Goal: Task Accomplishment & Management: Manage account settings

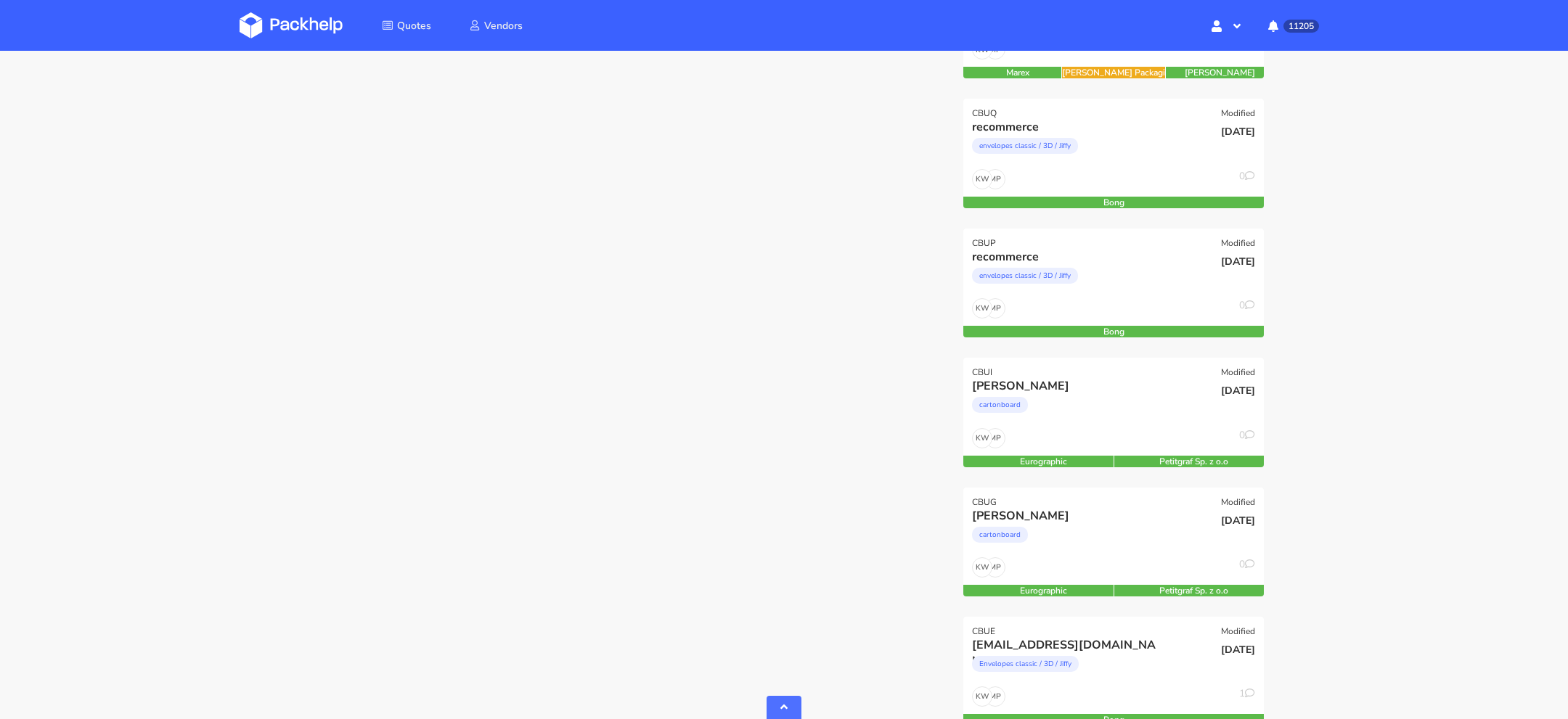
scroll to position [593, 0]
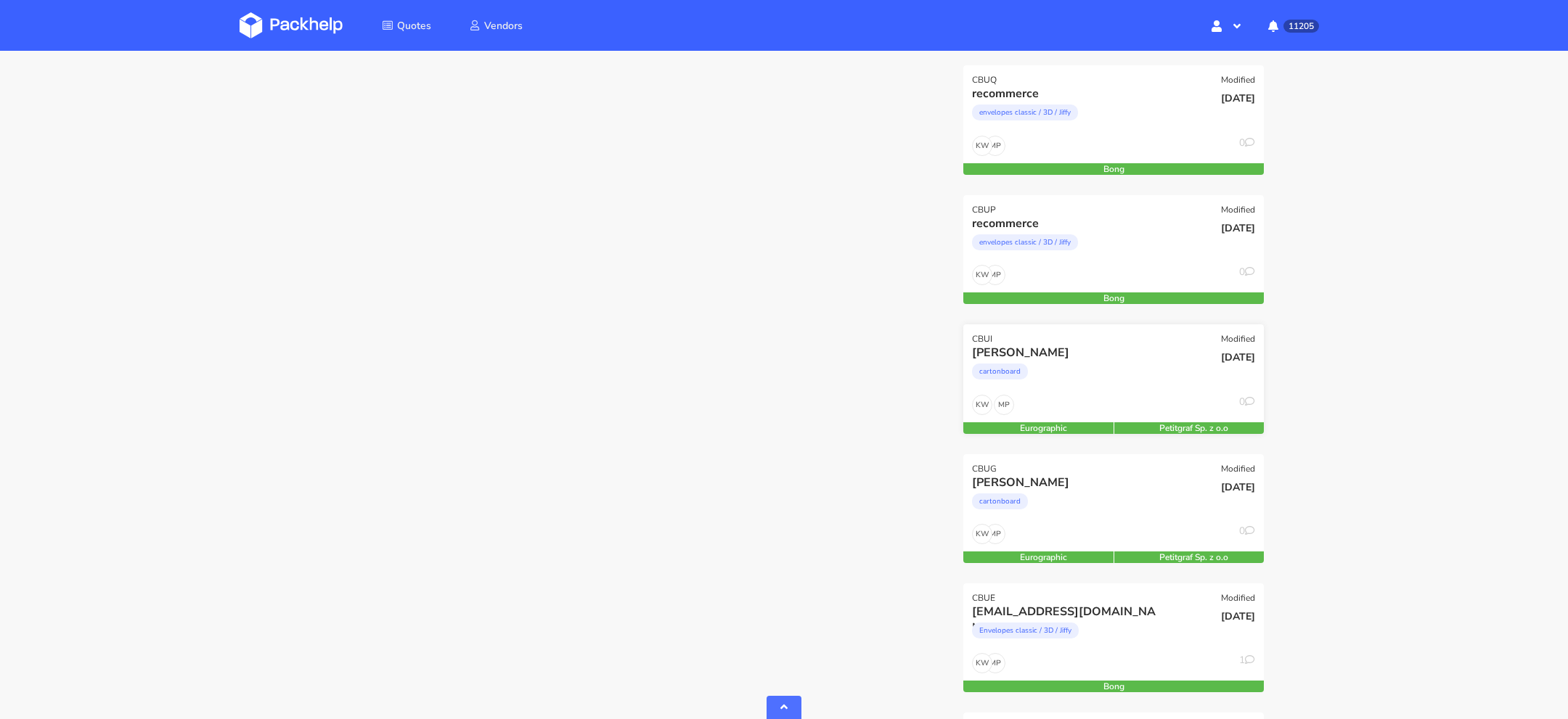
click at [1102, 395] on div "MP KW 0" at bounding box center [1113, 408] width 301 height 28
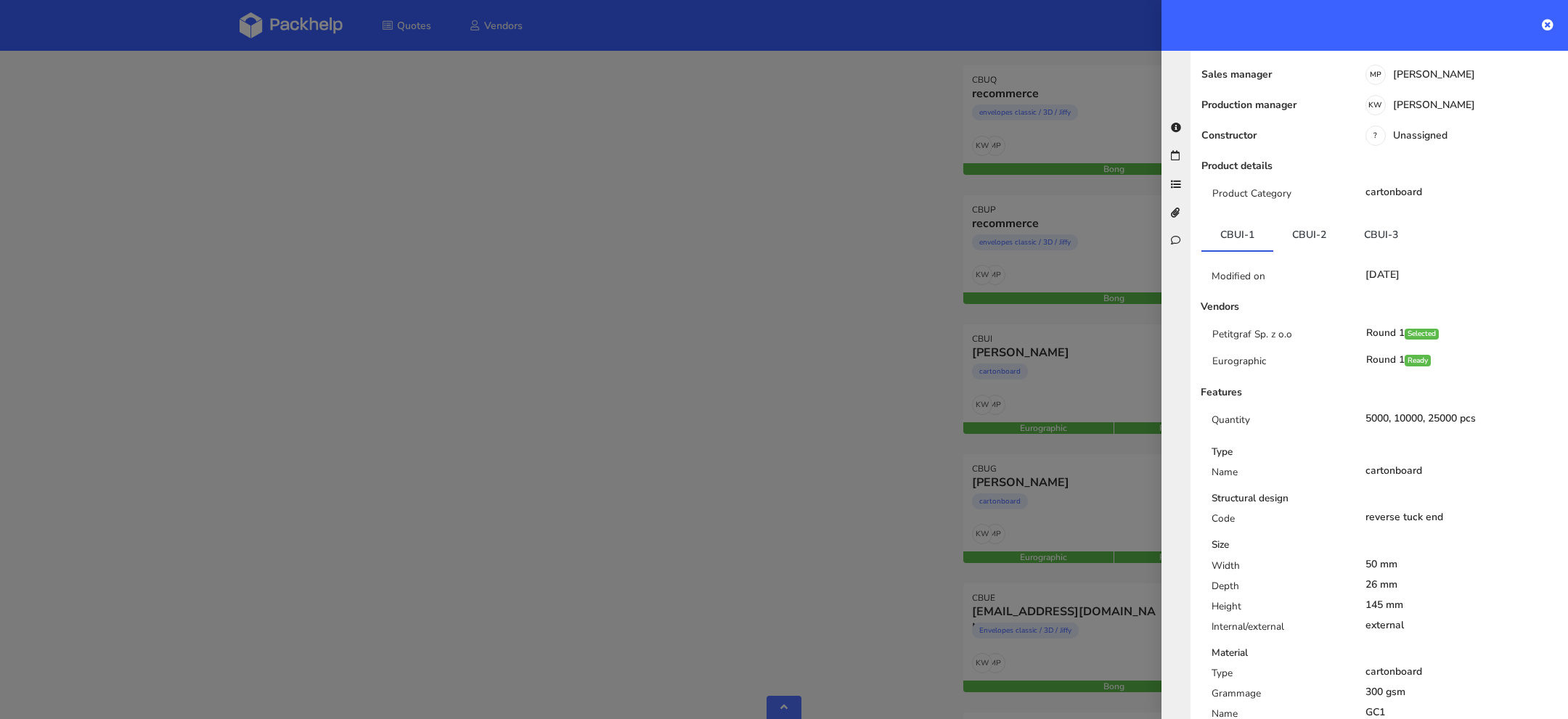
scroll to position [85, 0]
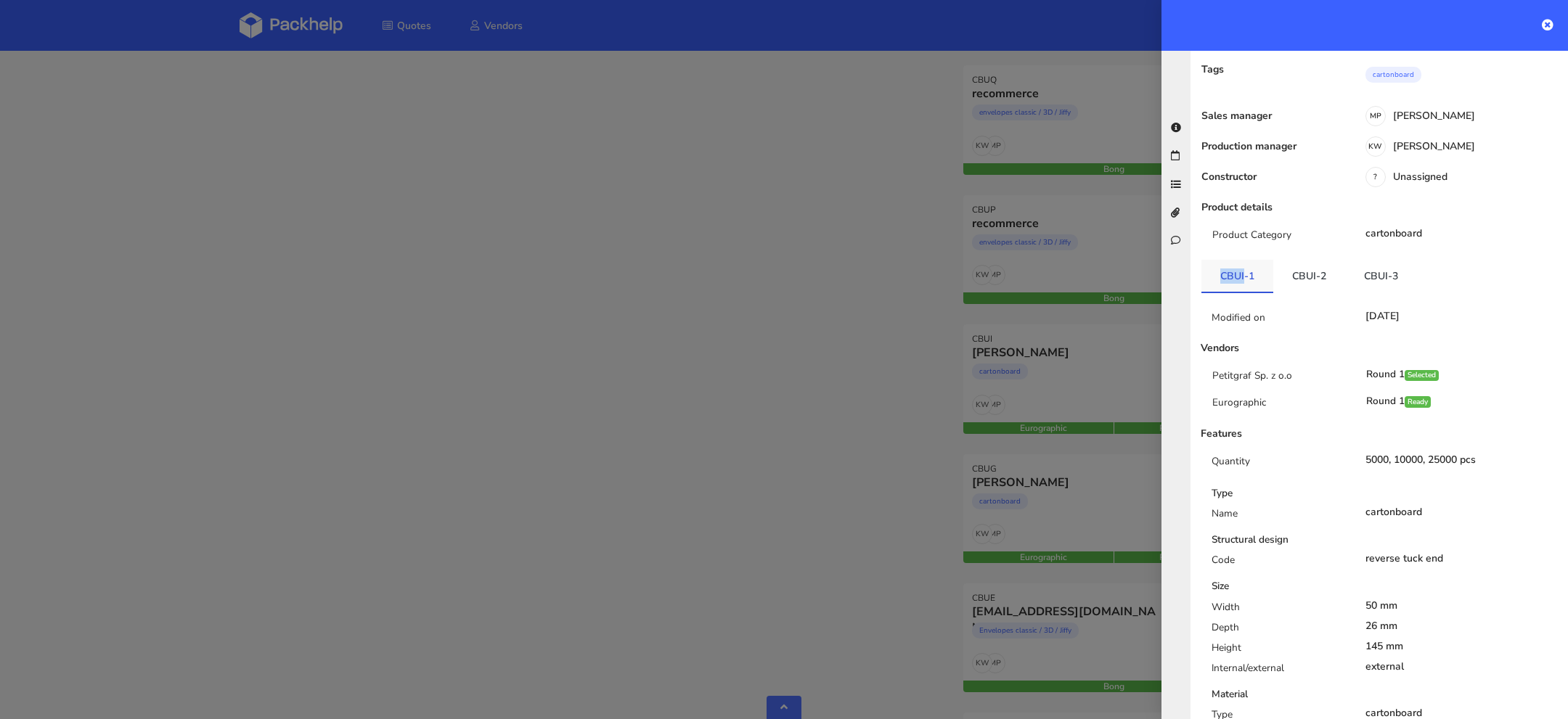
drag, startPoint x: 1211, startPoint y: 281, endPoint x: 1242, endPoint y: 280, distance: 31.0
click at [1242, 280] on link "CBUI-1" at bounding box center [1237, 275] width 72 height 32
copy link "CBUI"
click at [1083, 509] on div at bounding box center [784, 359] width 1568 height 719
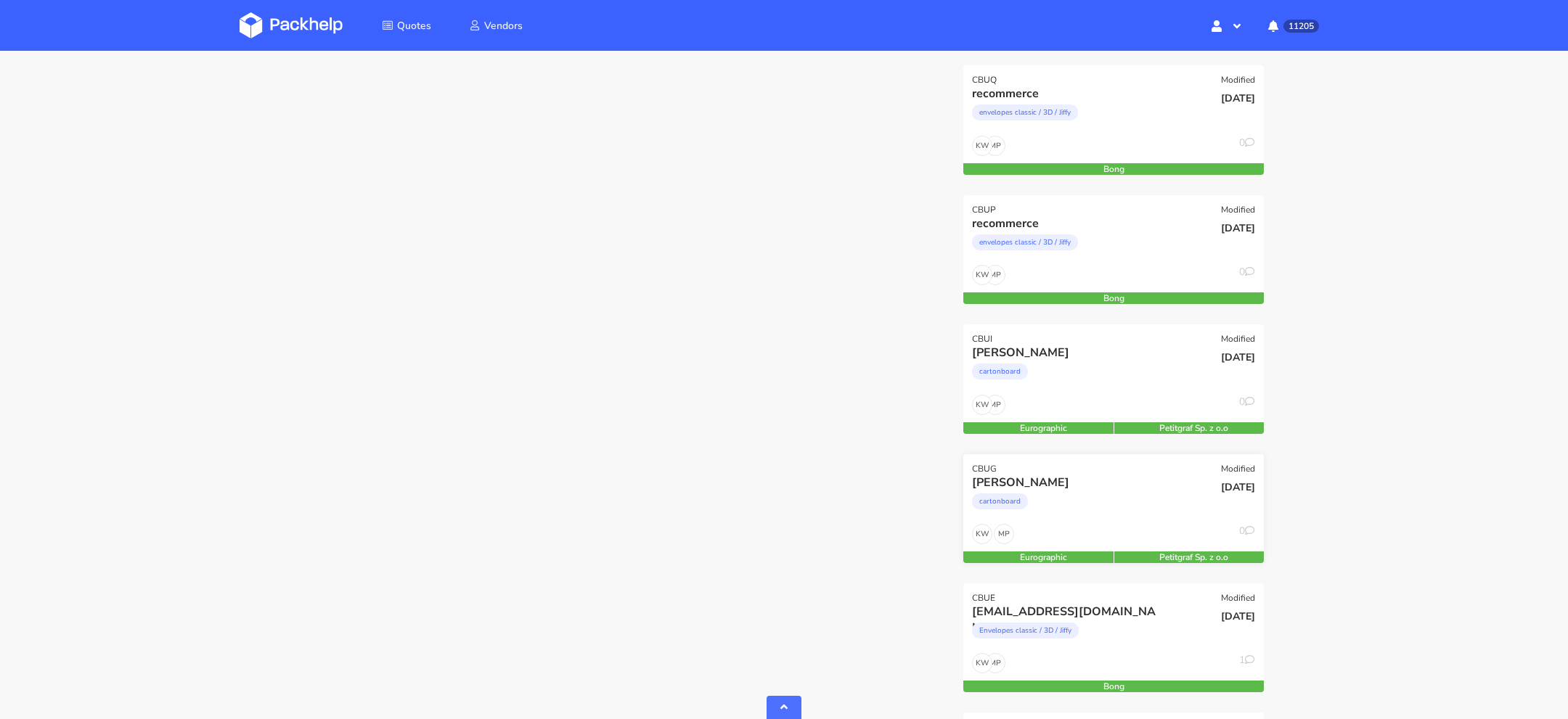
click at [1056, 497] on div "cartonboard" at bounding box center [1068, 505] width 193 height 29
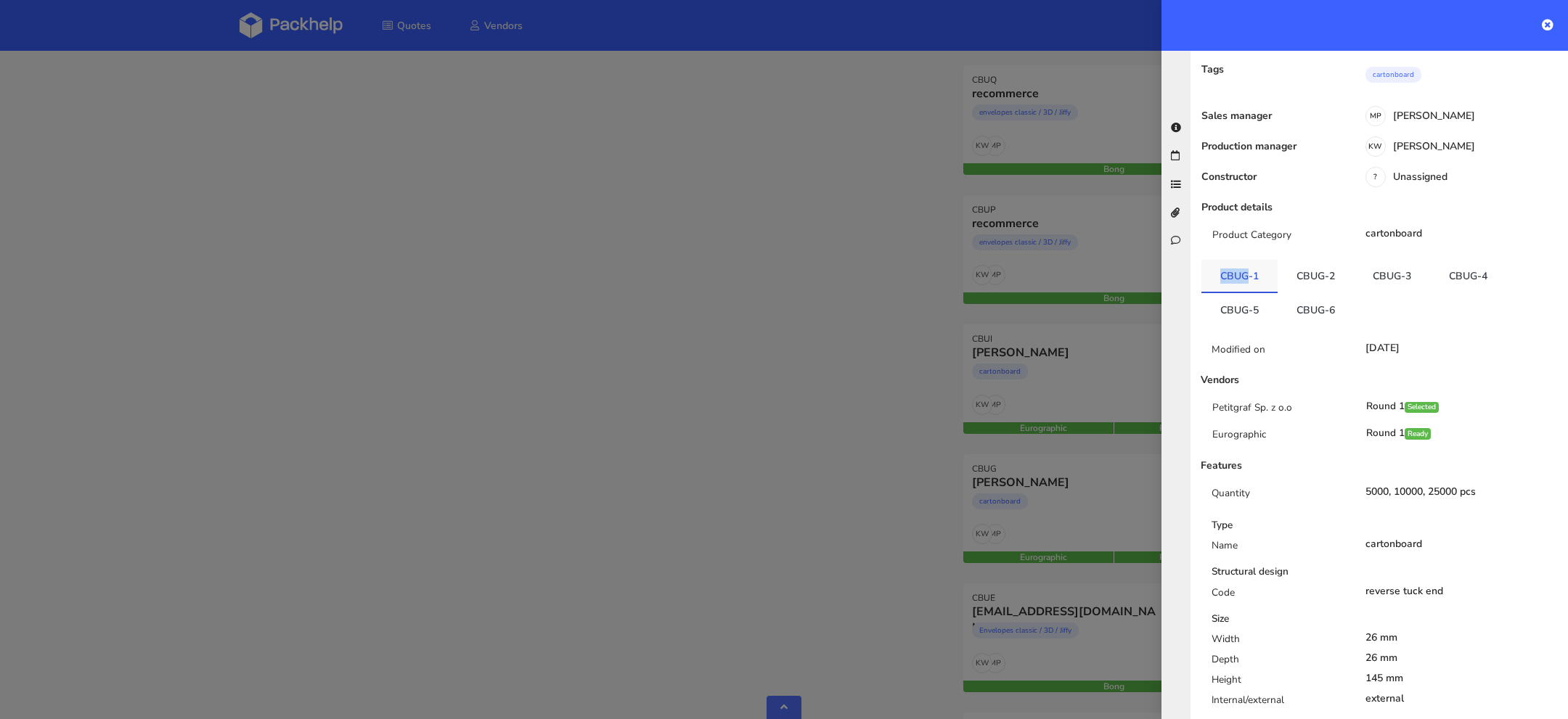
drag, startPoint x: 1218, startPoint y: 280, endPoint x: 1247, endPoint y: 280, distance: 29.0
click at [1247, 280] on link "CBUG-1" at bounding box center [1239, 275] width 76 height 32
copy link "CBUG"
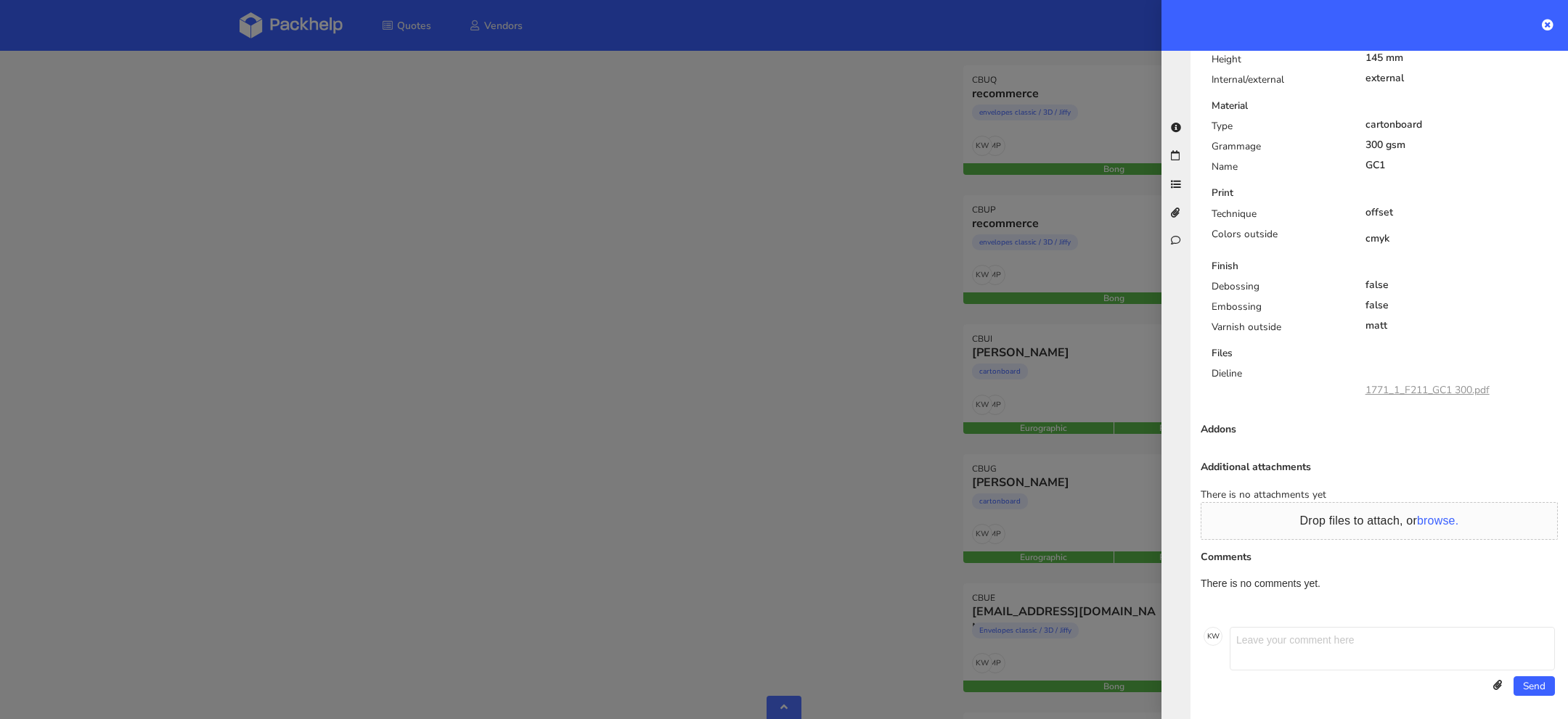
scroll to position [0, 0]
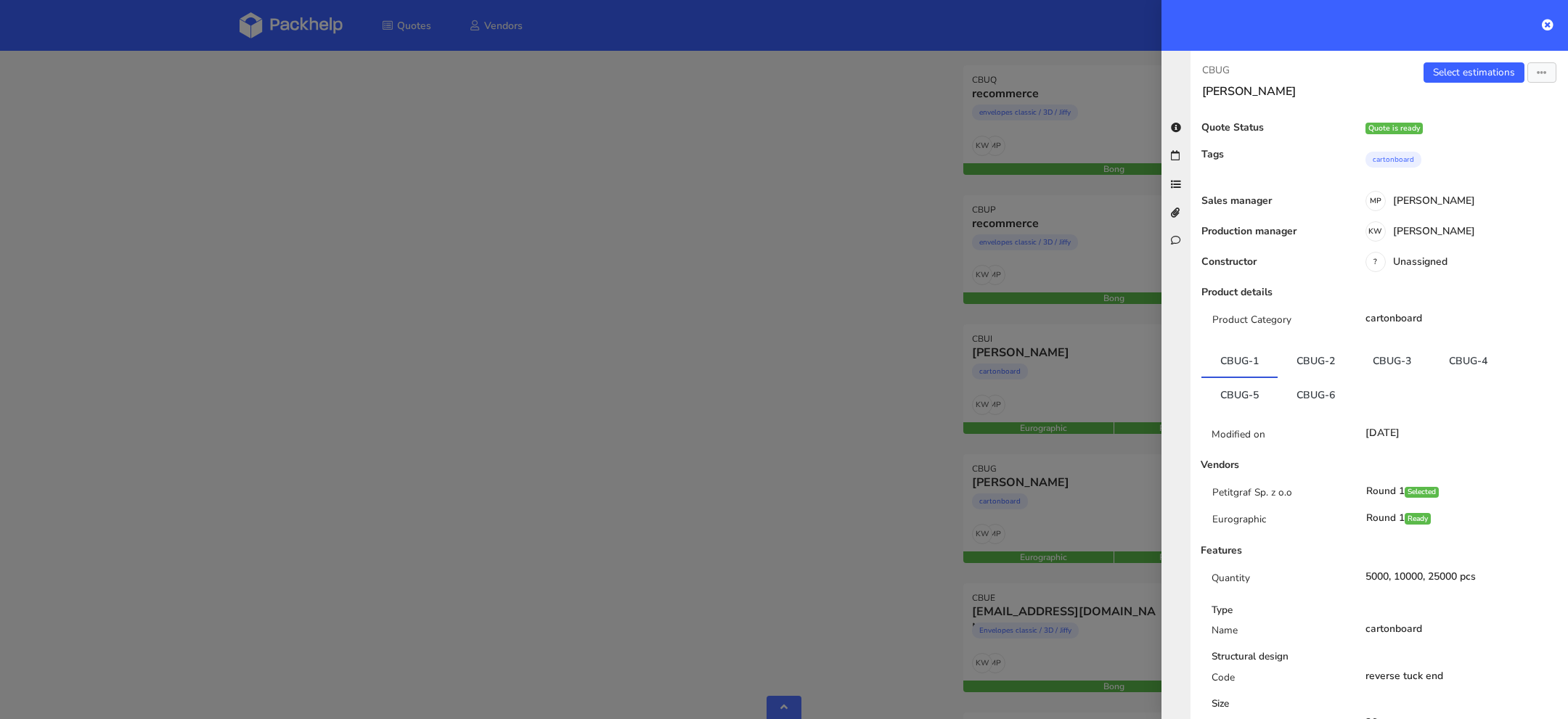
click at [593, 180] on div at bounding box center [784, 359] width 1568 height 719
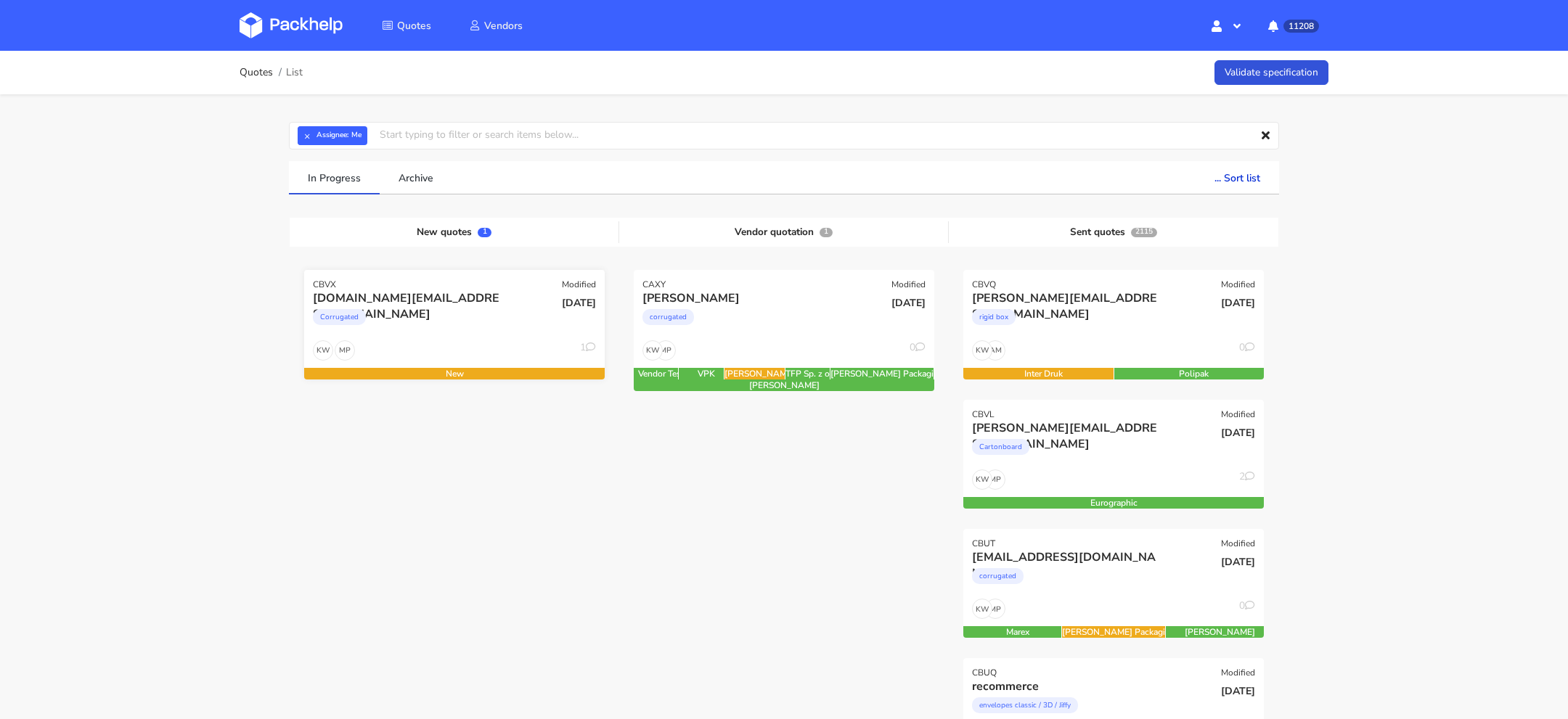
click at [442, 318] on div "Corrugated" at bounding box center [409, 321] width 193 height 29
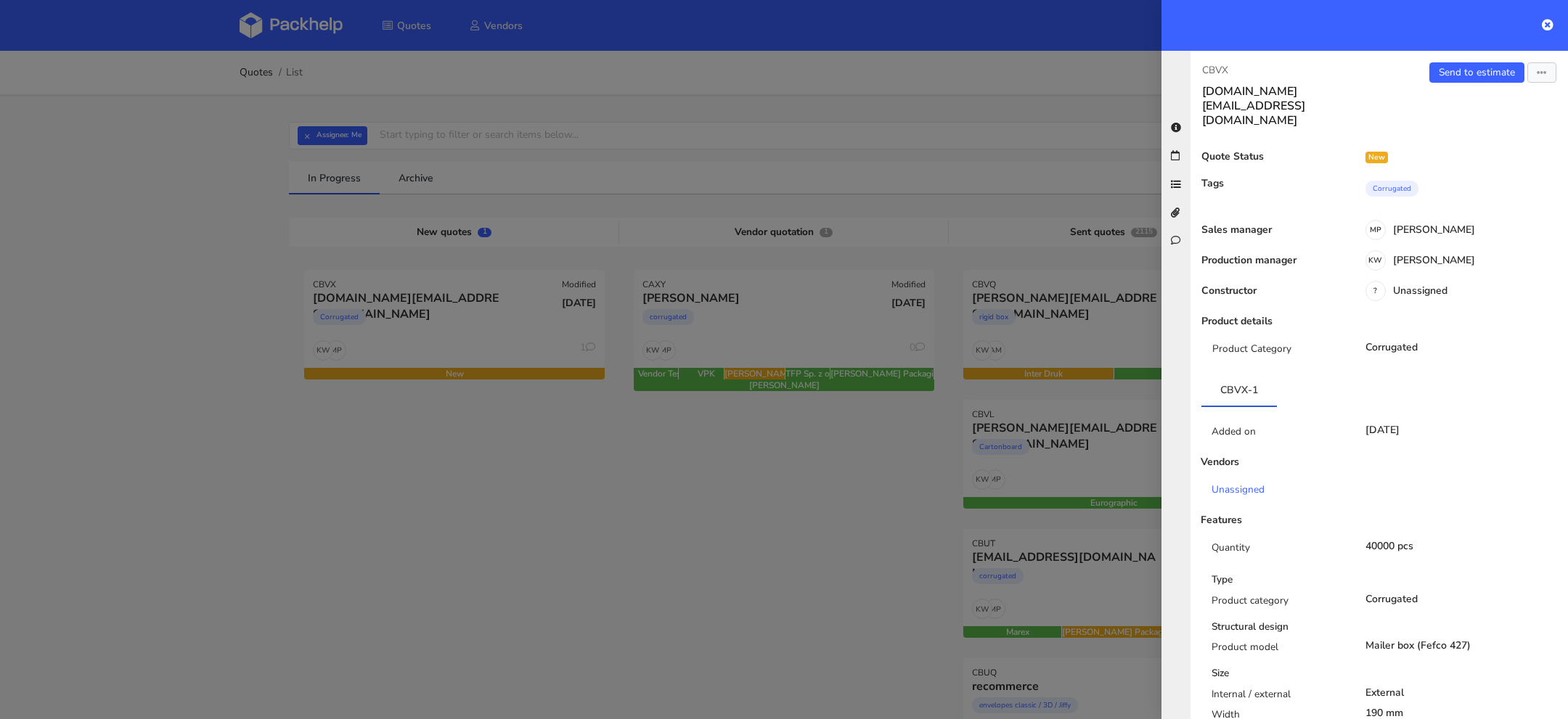
drag, startPoint x: 1376, startPoint y: 519, endPoint x: 1396, endPoint y: 517, distance: 20.1
click at [1396, 541] on div "40000 pcs" at bounding box center [1462, 547] width 215 height 12
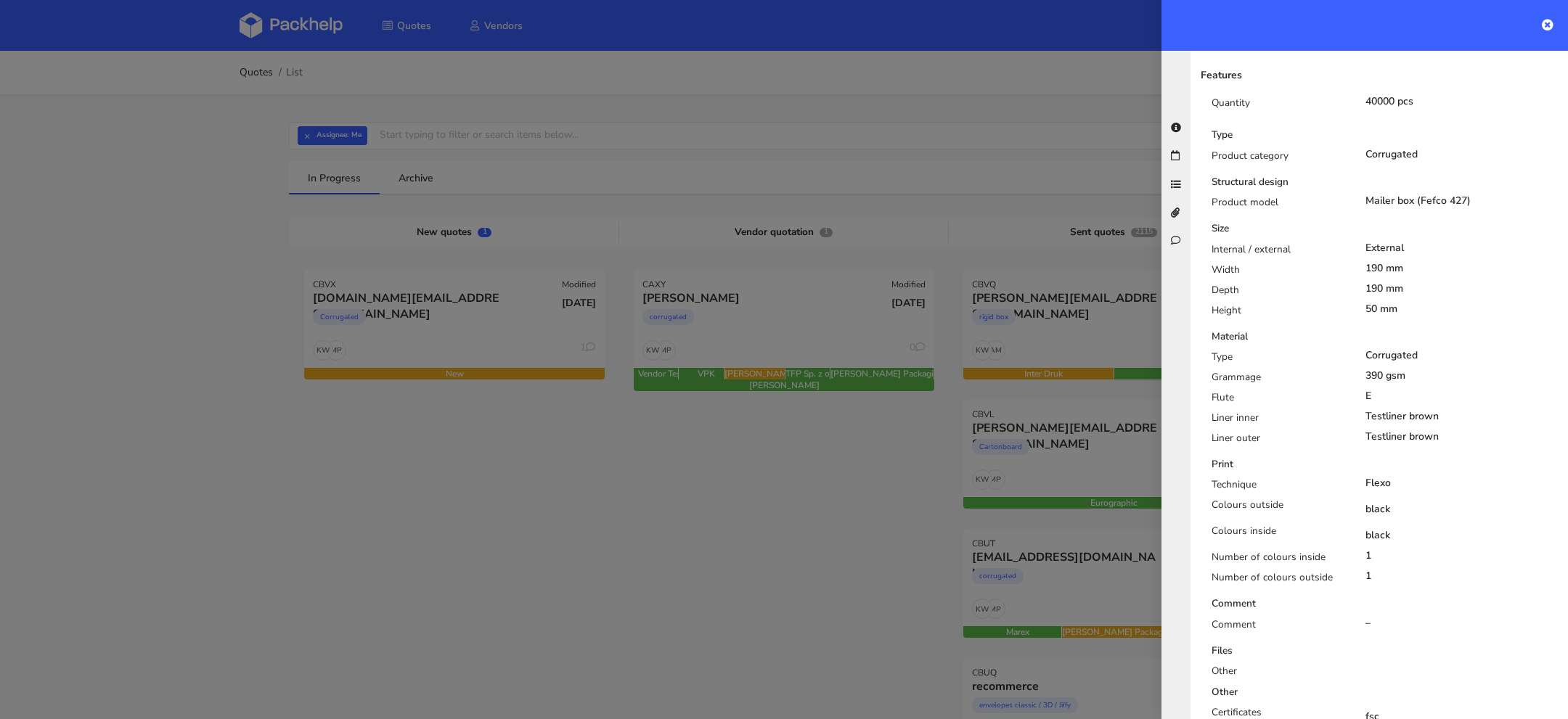
scroll to position [752, 0]
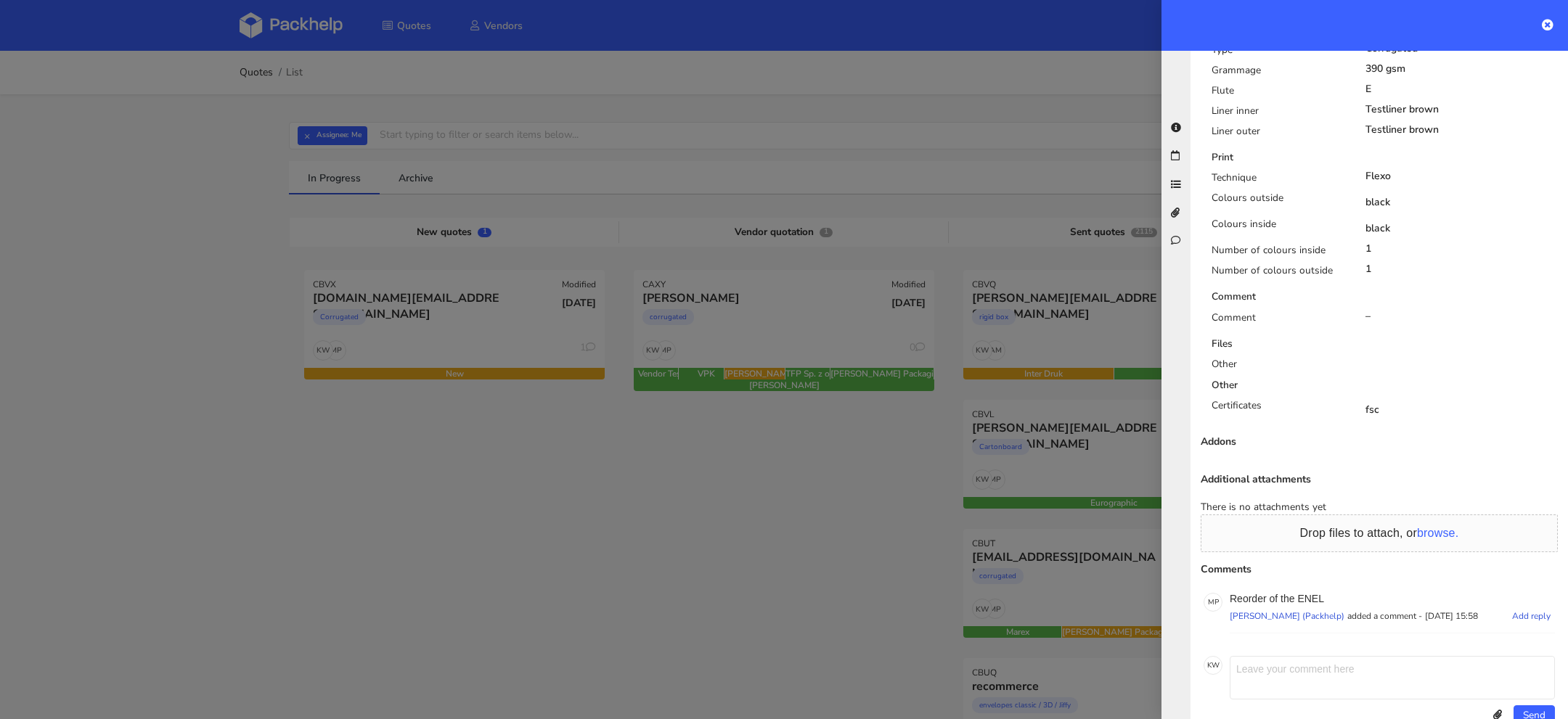
click at [1312, 593] on p "Reorder of the ENEL" at bounding box center [1392, 598] width 325 height 12
copy p "ENEL"
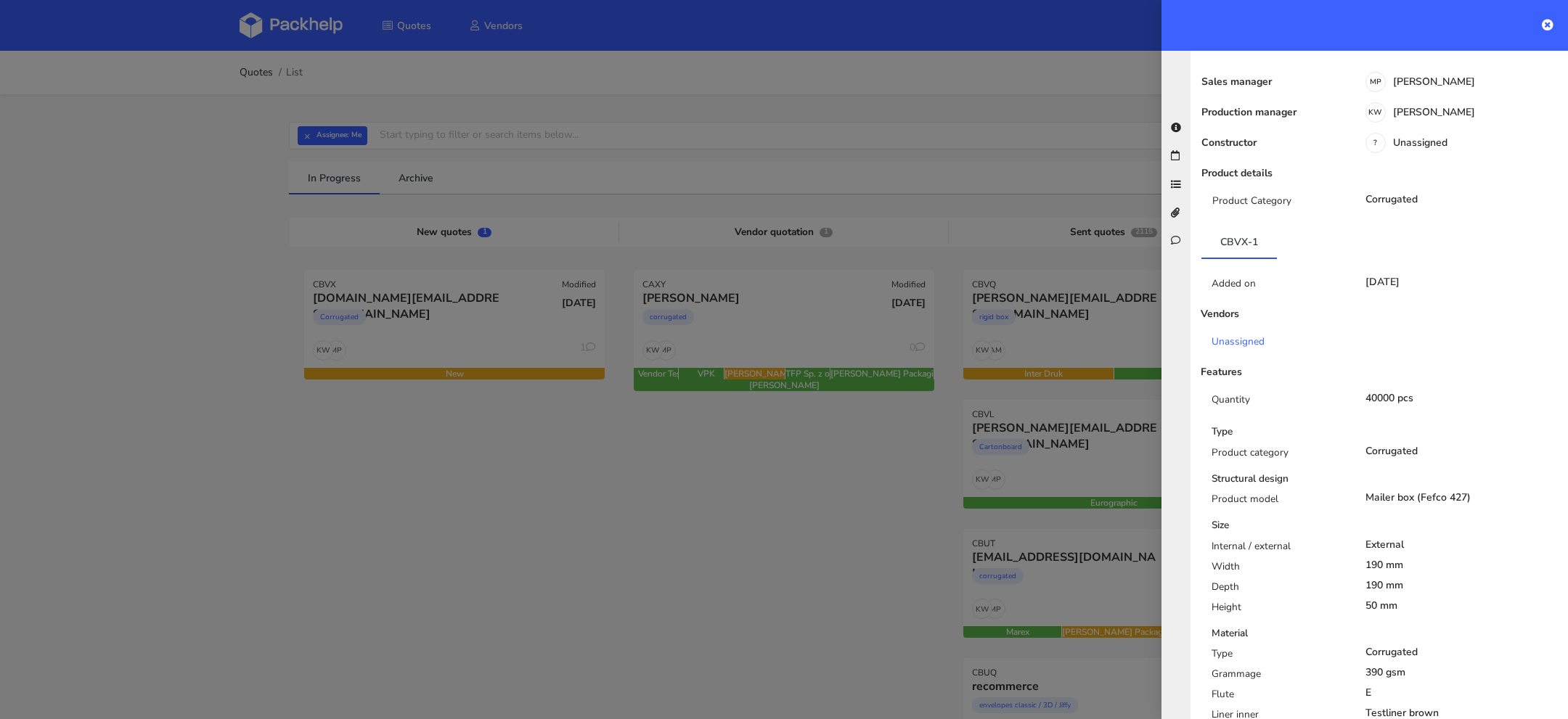
scroll to position [122, 0]
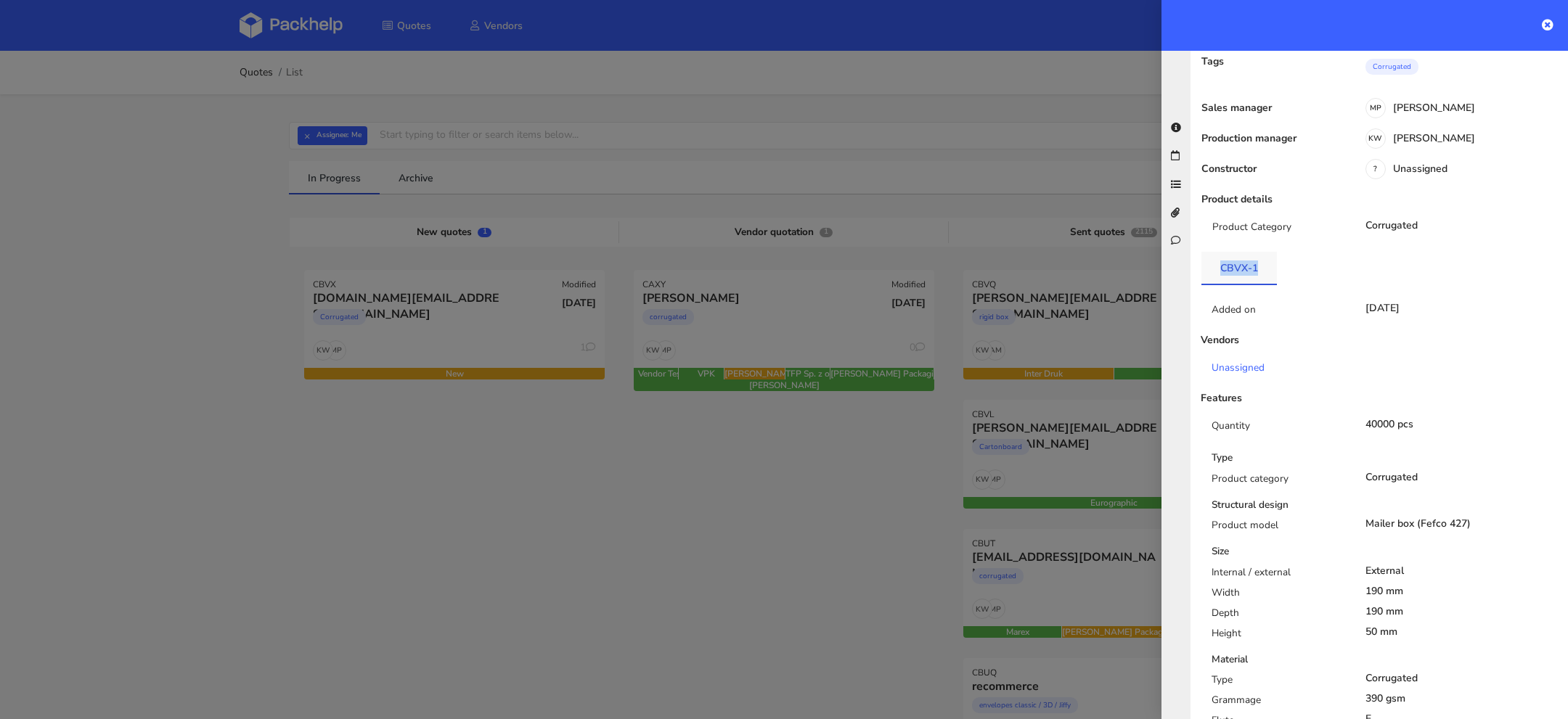
drag, startPoint x: 1272, startPoint y: 243, endPoint x: 1216, endPoint y: 243, distance: 56.0
click at [1215, 252] on link "CBVX-1" at bounding box center [1239, 268] width 75 height 32
copy link "CBVX-1"
click at [762, 492] on div at bounding box center [784, 359] width 1568 height 719
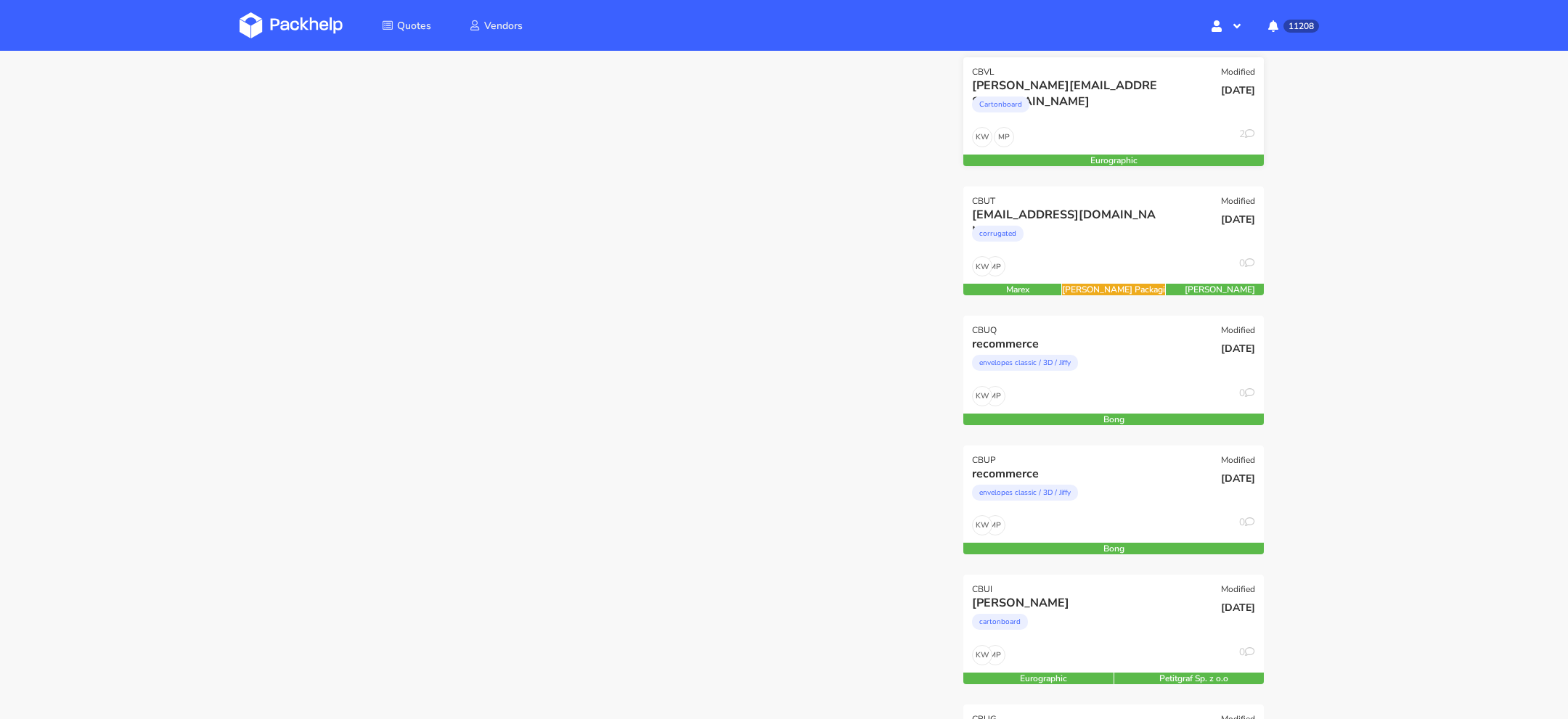
scroll to position [356, 0]
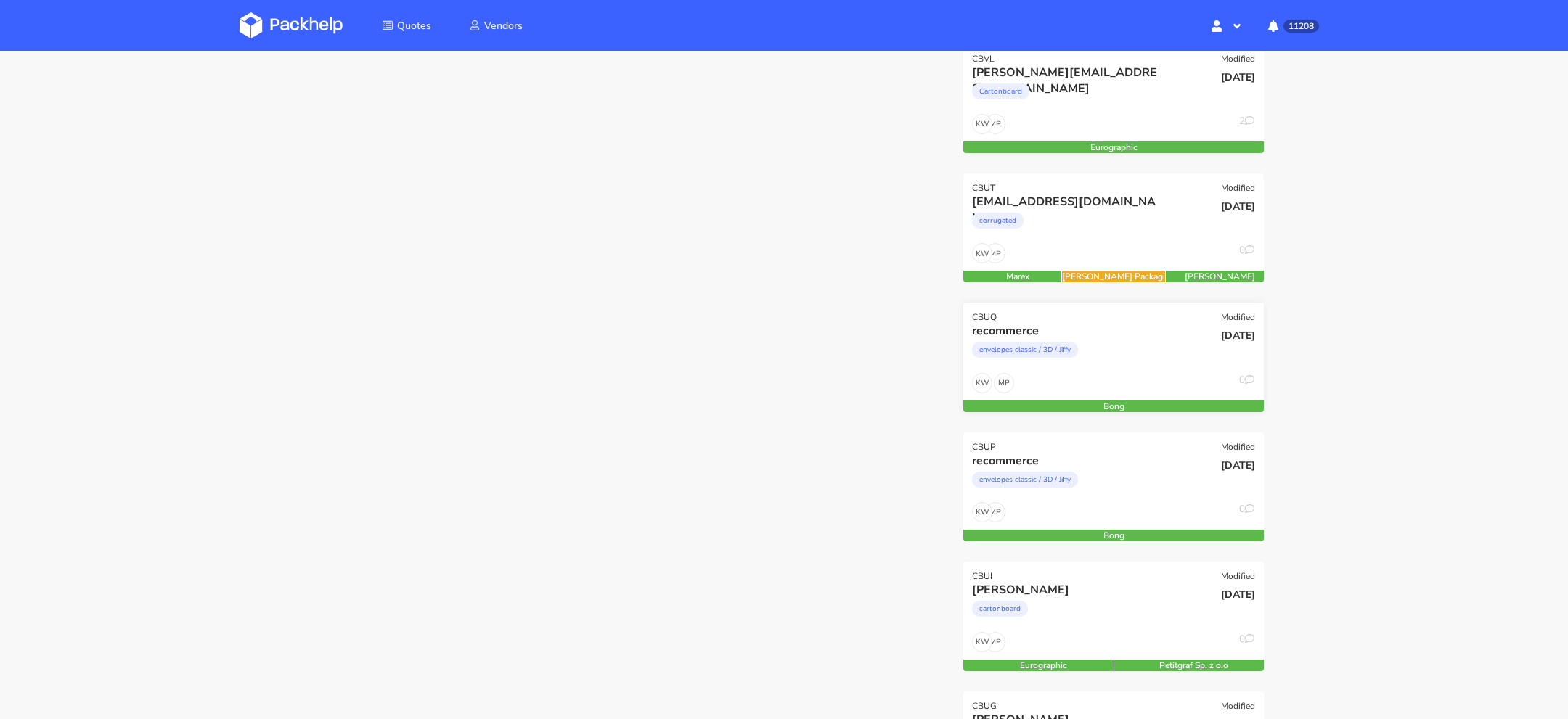
click at [1108, 339] on div "envelopes classic / 3D / Jiffy" at bounding box center [1068, 353] width 193 height 29
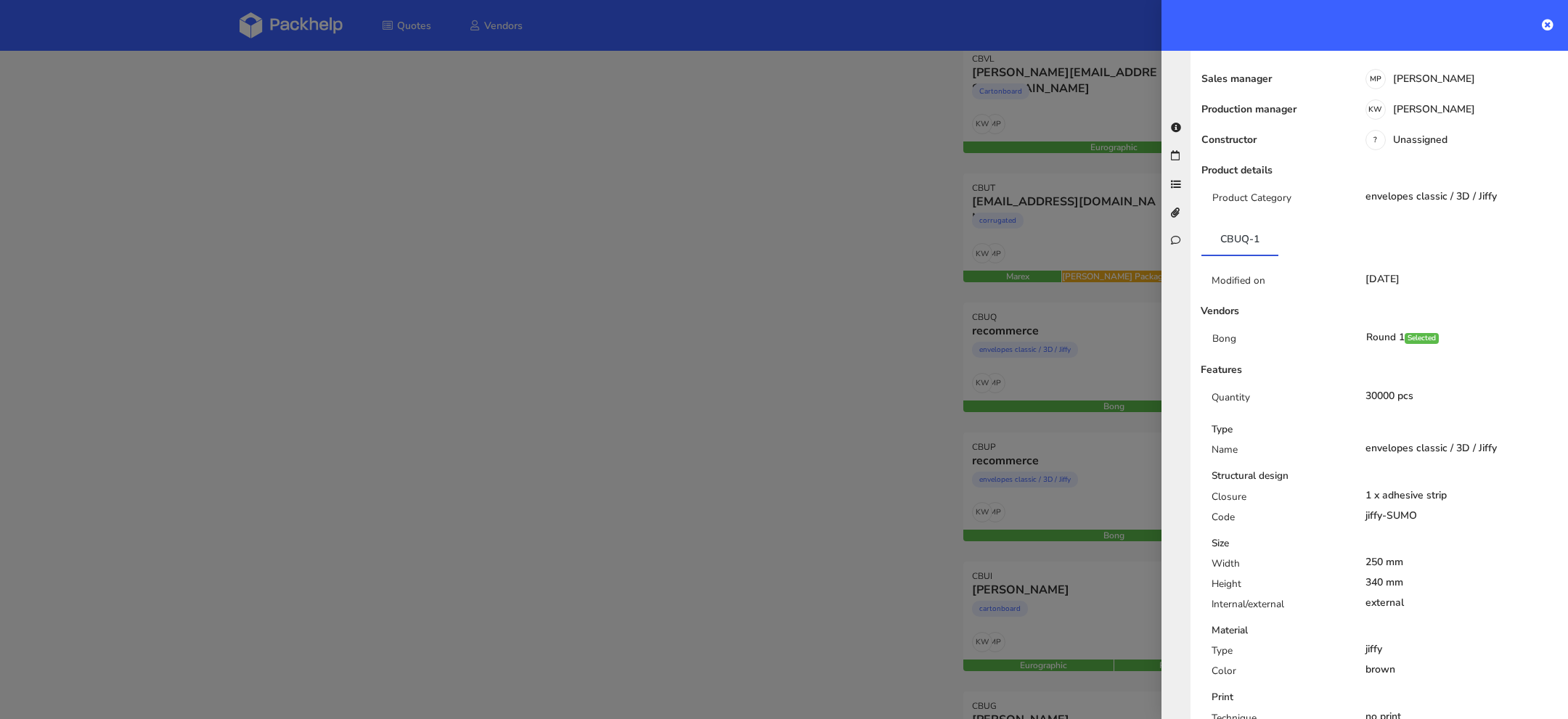
scroll to position [500, 0]
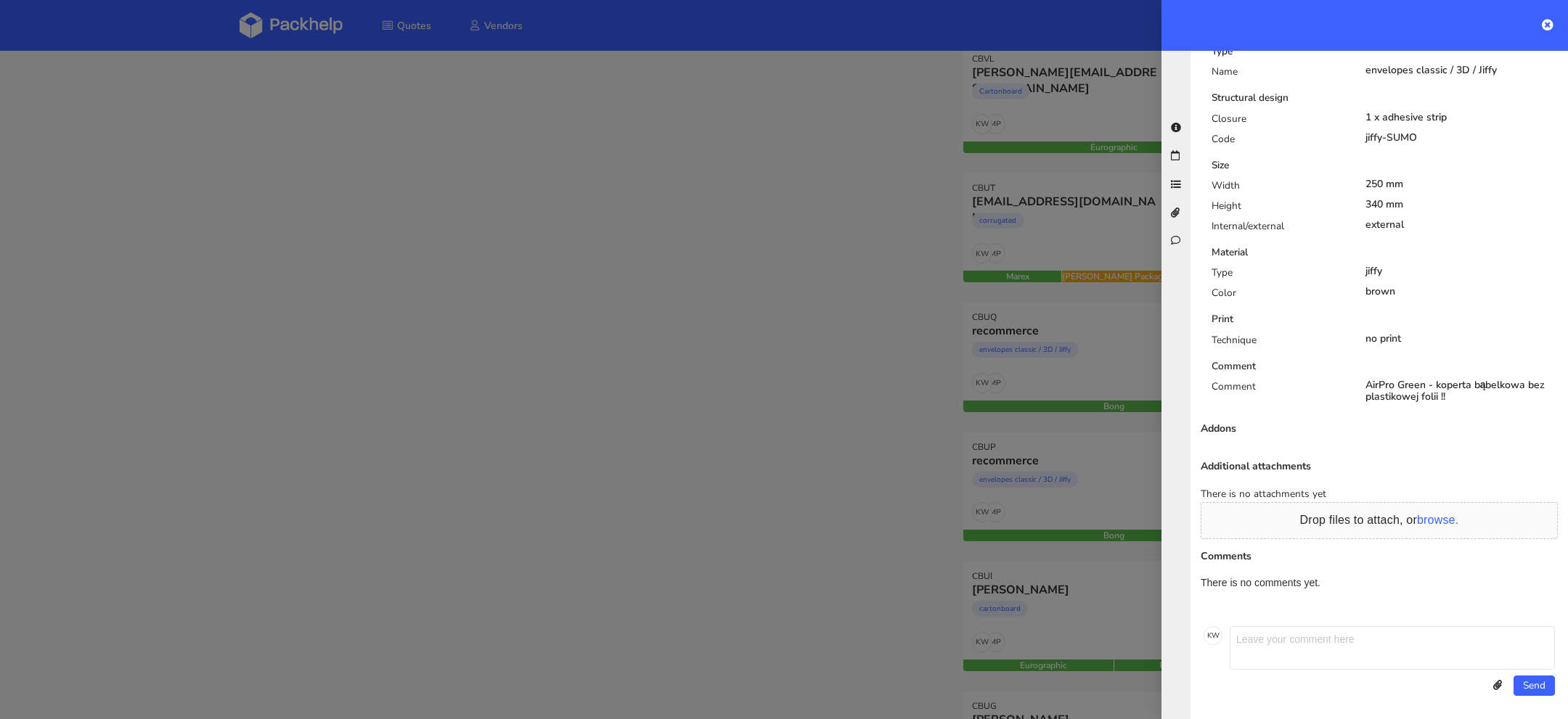
click at [1432, 328] on div "Type Name envelopes classic / 3D / Jiffy Structural design Closure 1 x adhesive…" at bounding box center [1379, 231] width 379 height 373
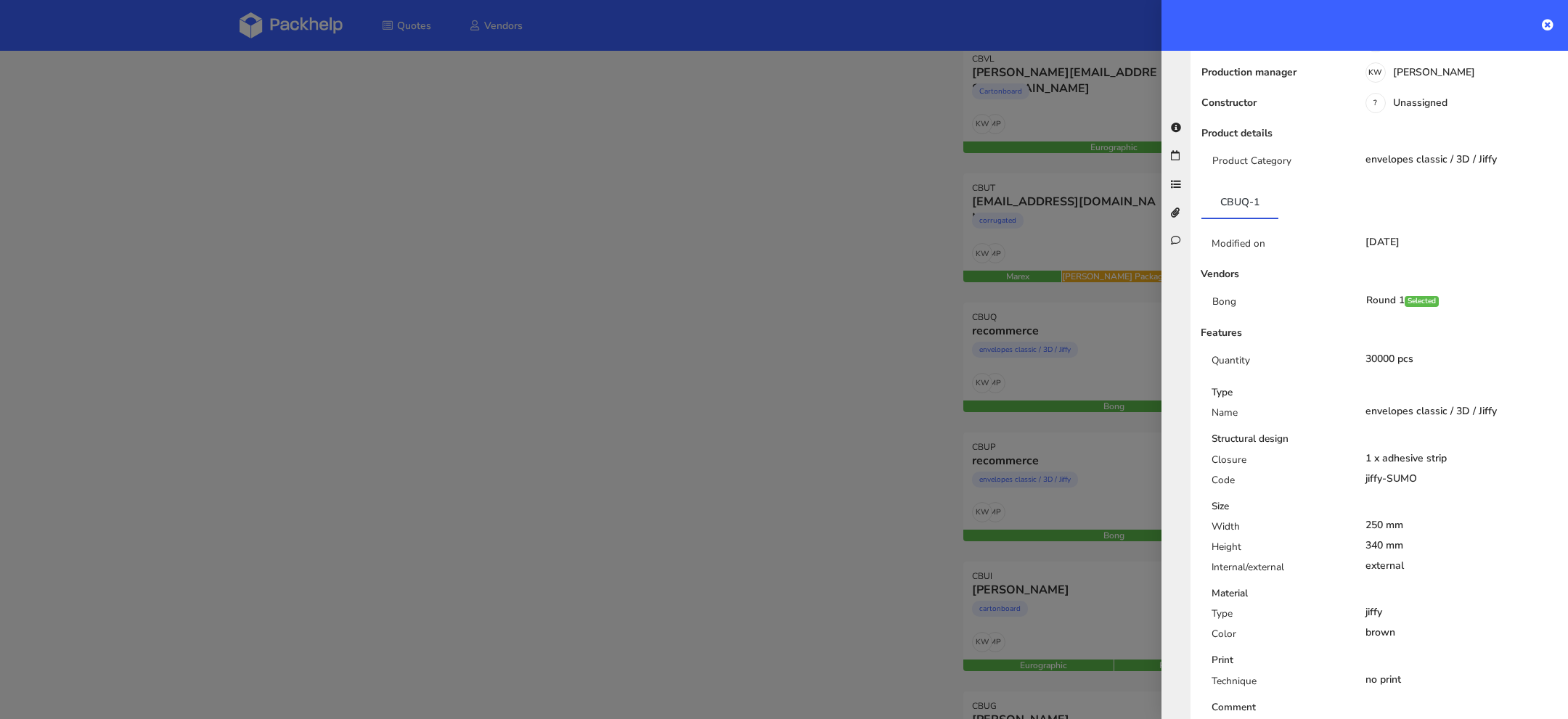
scroll to position [207, 0]
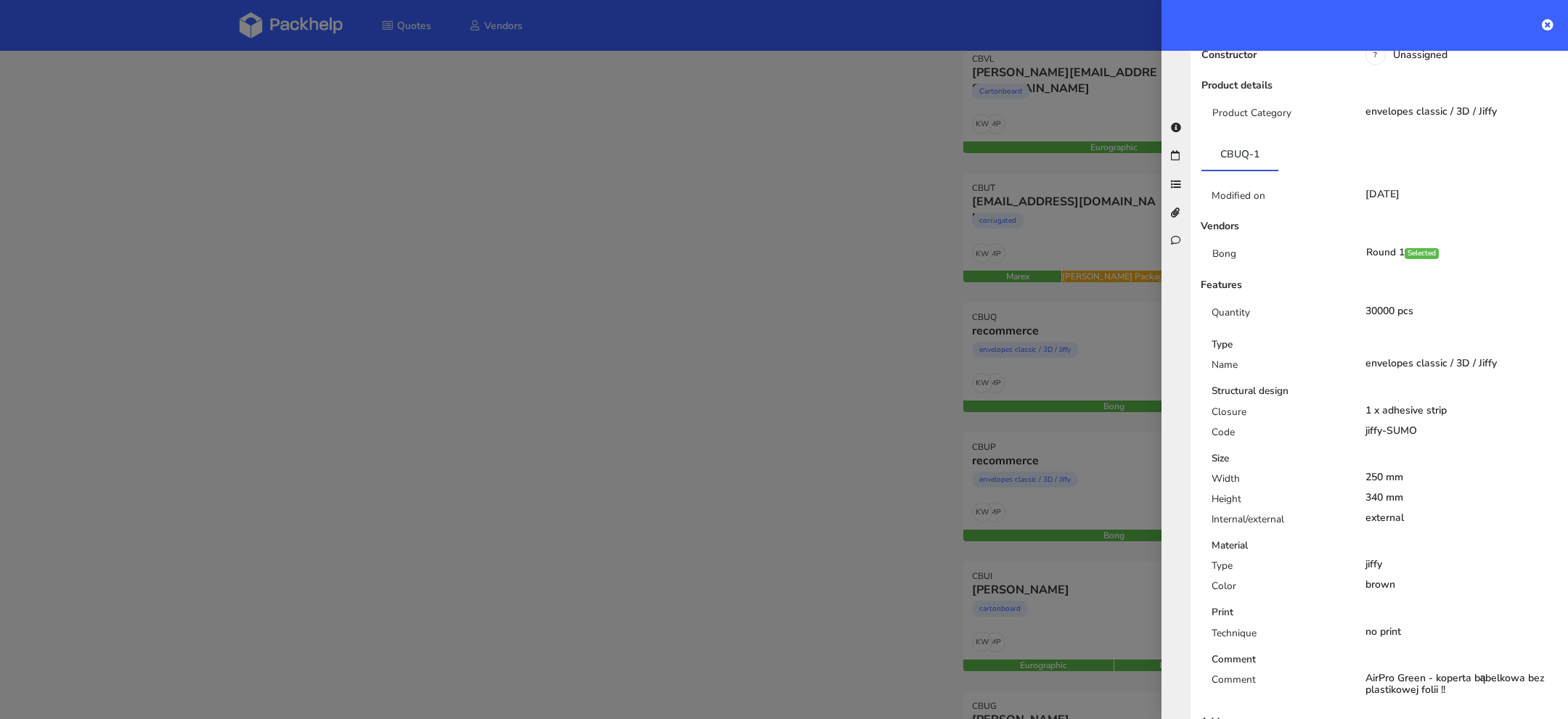
click at [904, 481] on div at bounding box center [784, 359] width 1568 height 719
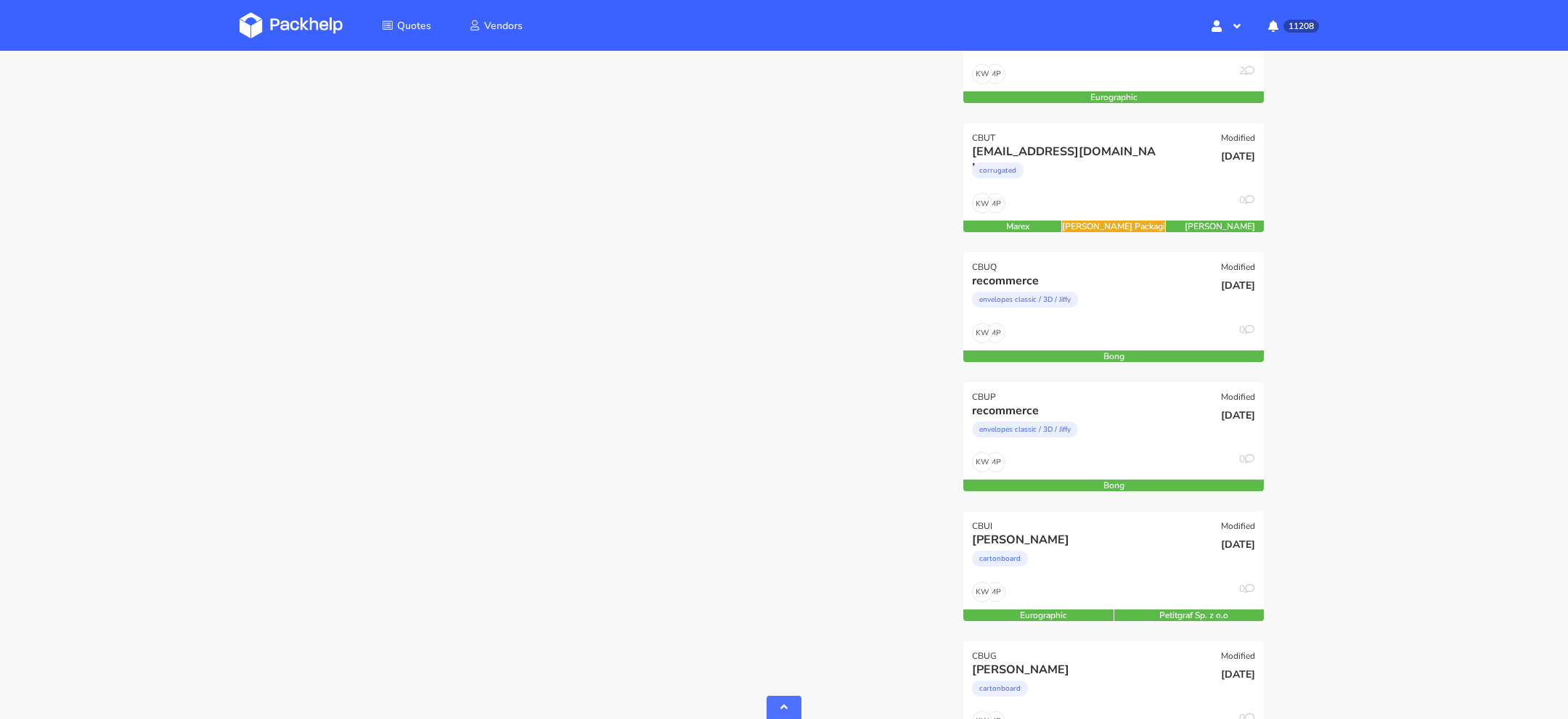
scroll to position [562, 0]
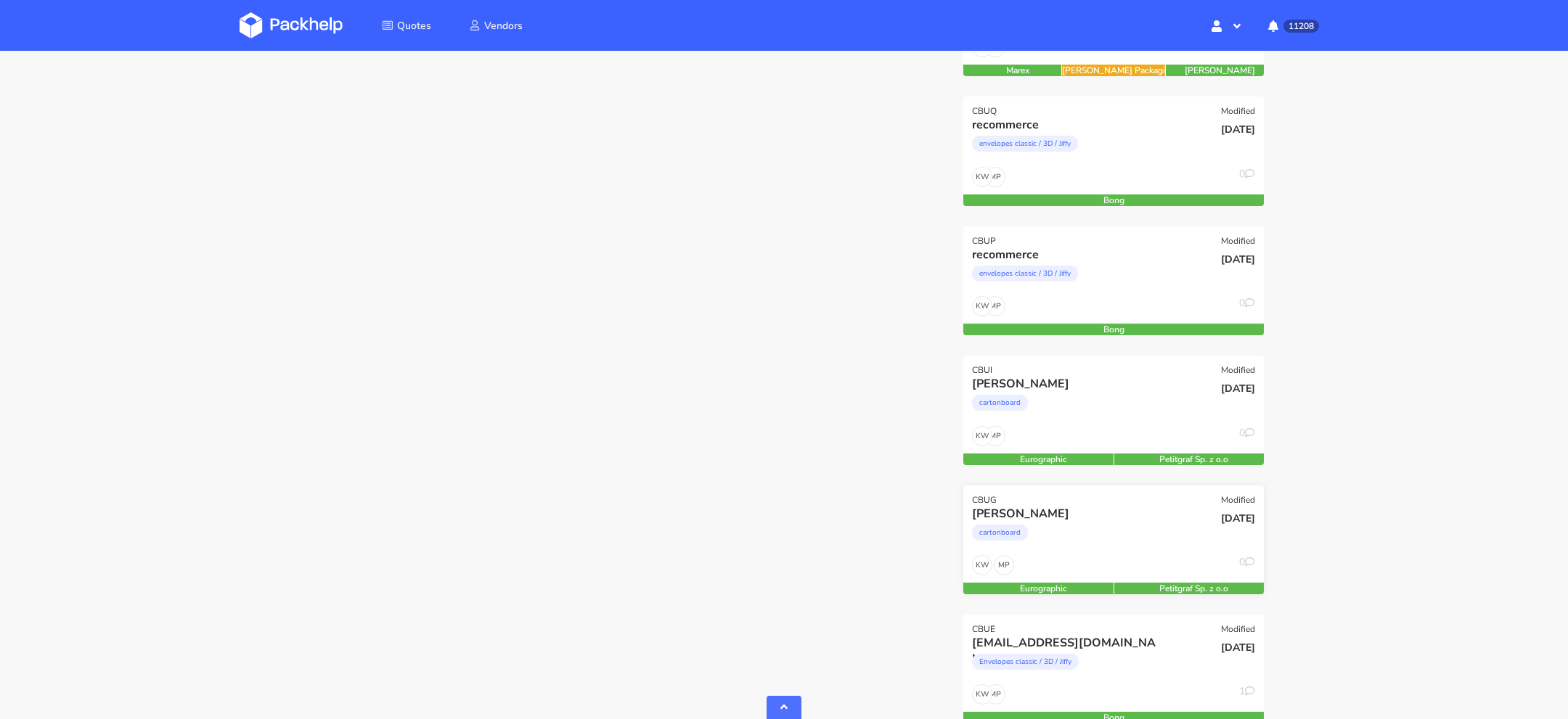
click at [1126, 532] on div "cartonboard" at bounding box center [1068, 536] width 193 height 29
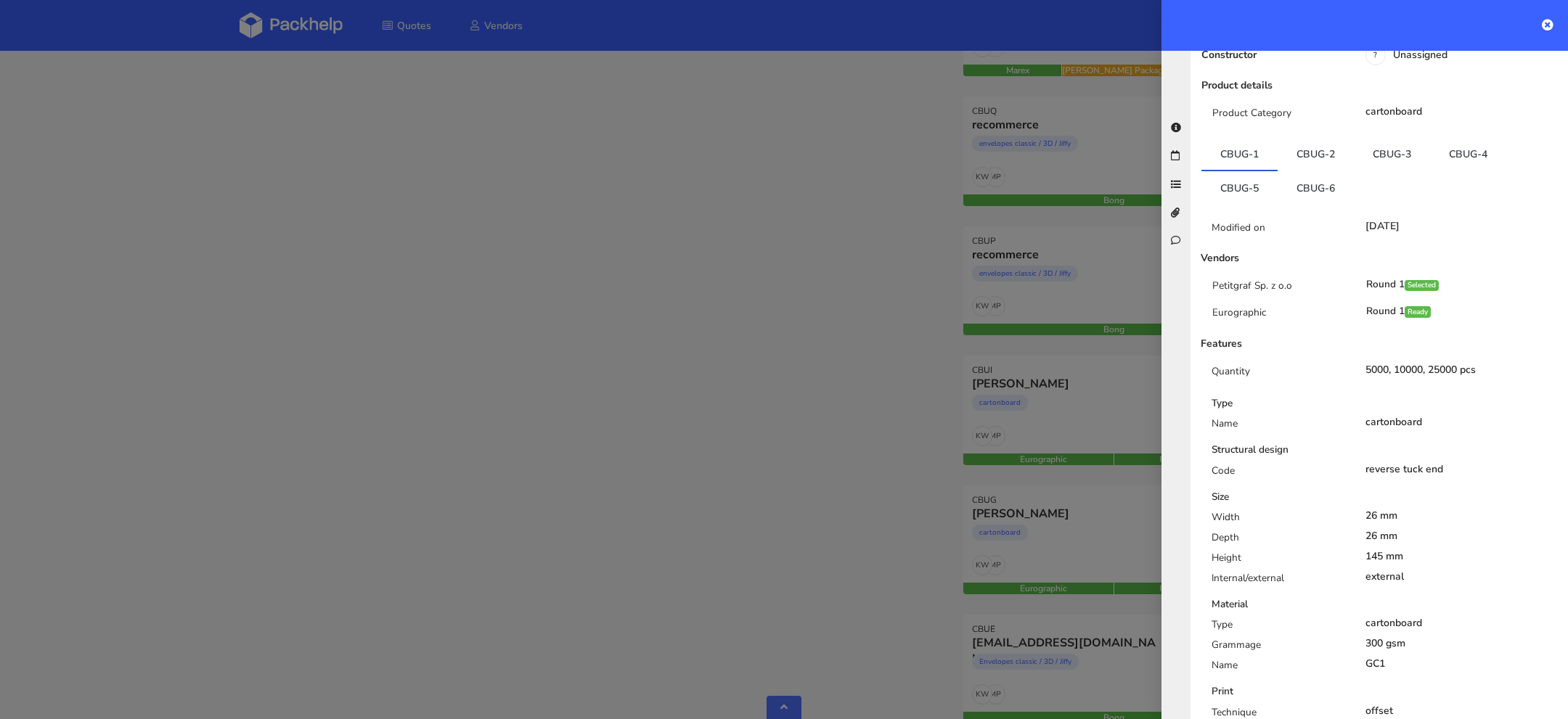
scroll to position [0, 0]
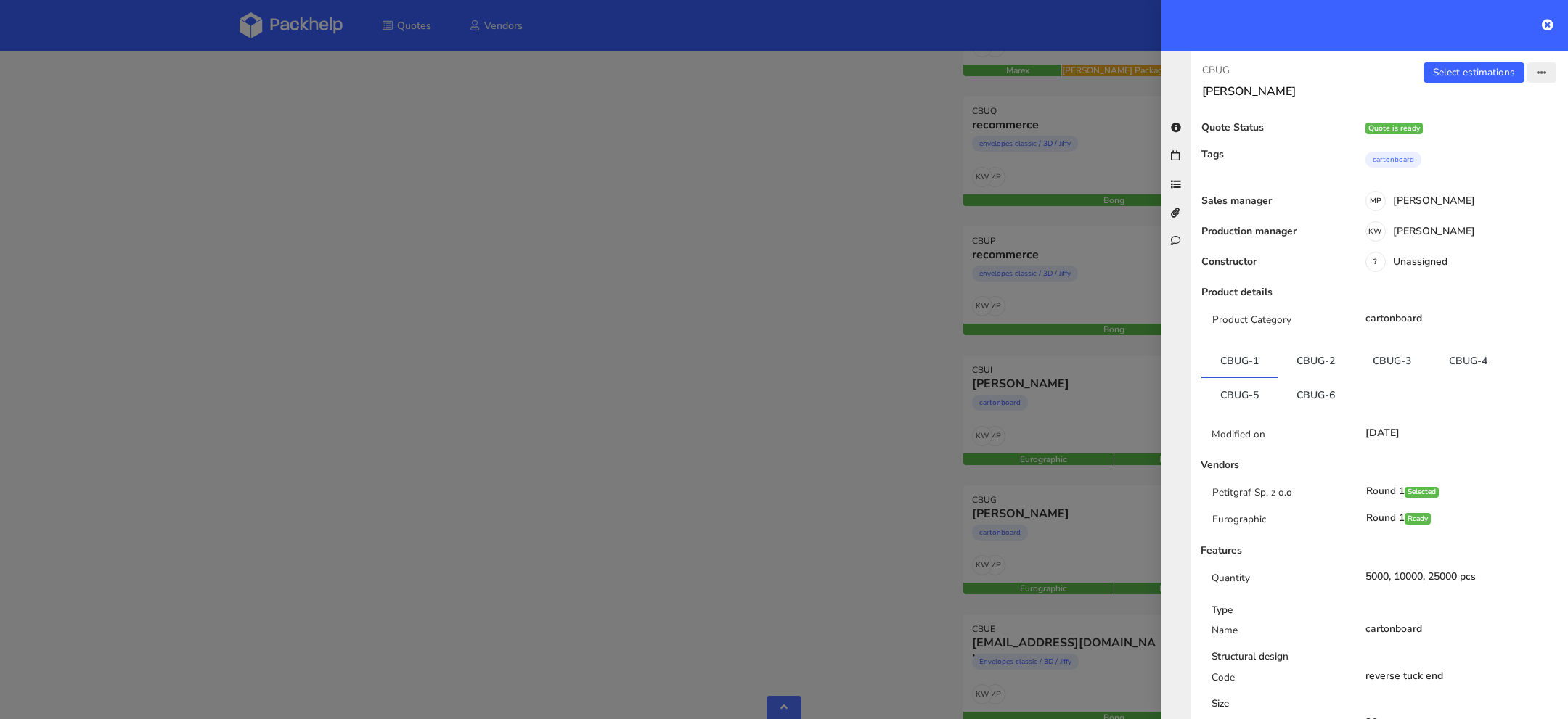
click at [1538, 74] on icon "button" at bounding box center [1542, 74] width 10 height 10
click at [1264, 515] on div "Eurographic" at bounding box center [1278, 522] width 154 height 21
click at [1545, 73] on icon "button" at bounding box center [1542, 74] width 10 height 10
click at [1478, 125] on link "Edit quote" at bounding box center [1493, 129] width 128 height 24
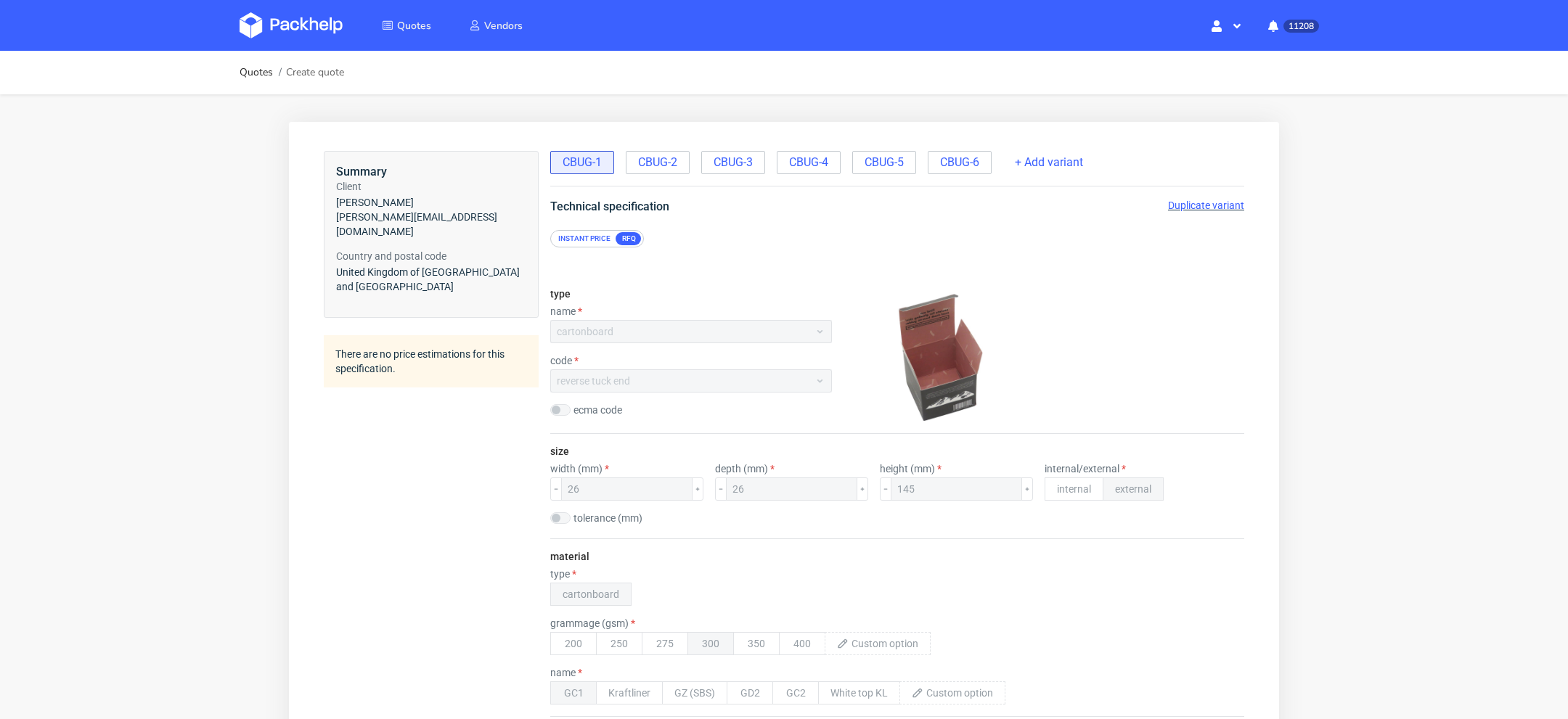
click at [1175, 208] on span "Duplicate variant" at bounding box center [1206, 205] width 76 height 12
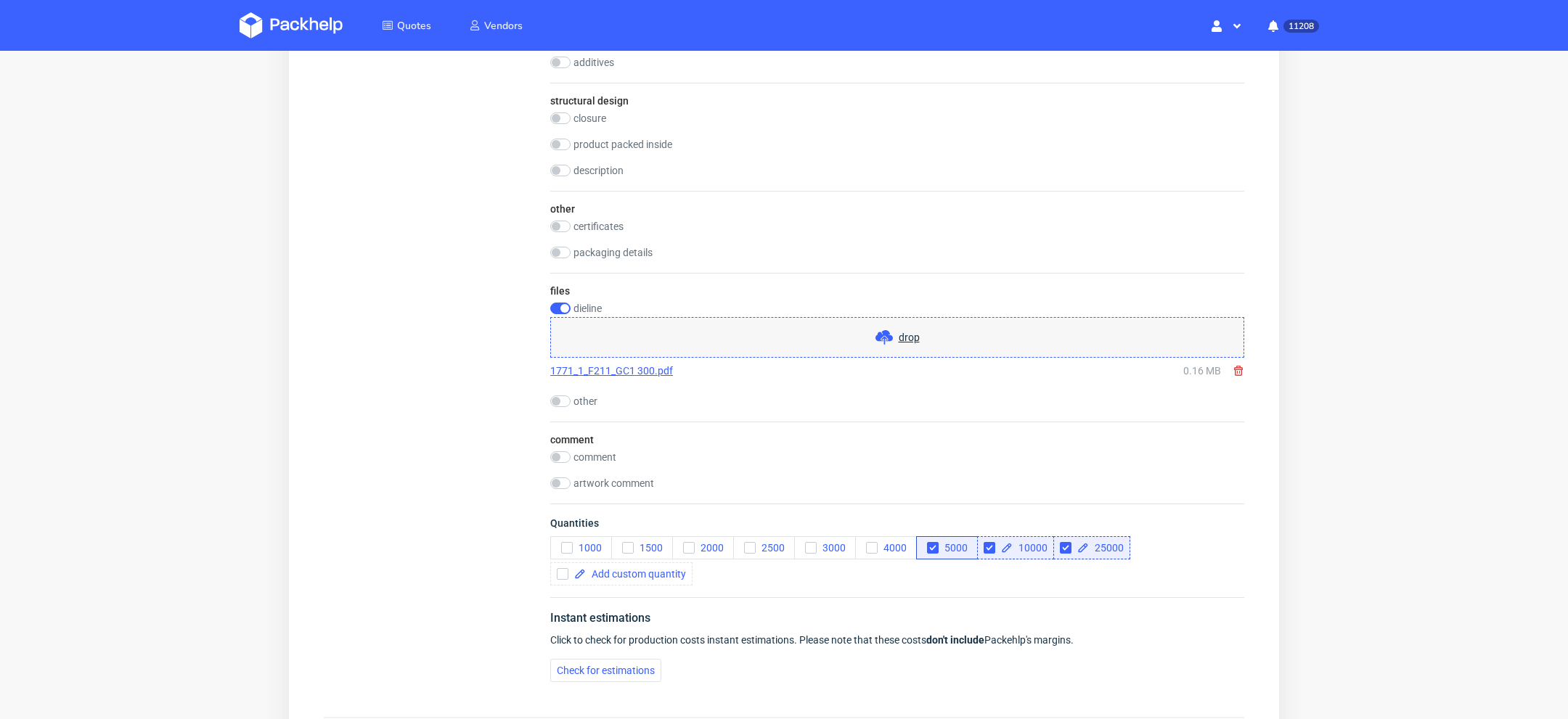
scroll to position [1462, 0]
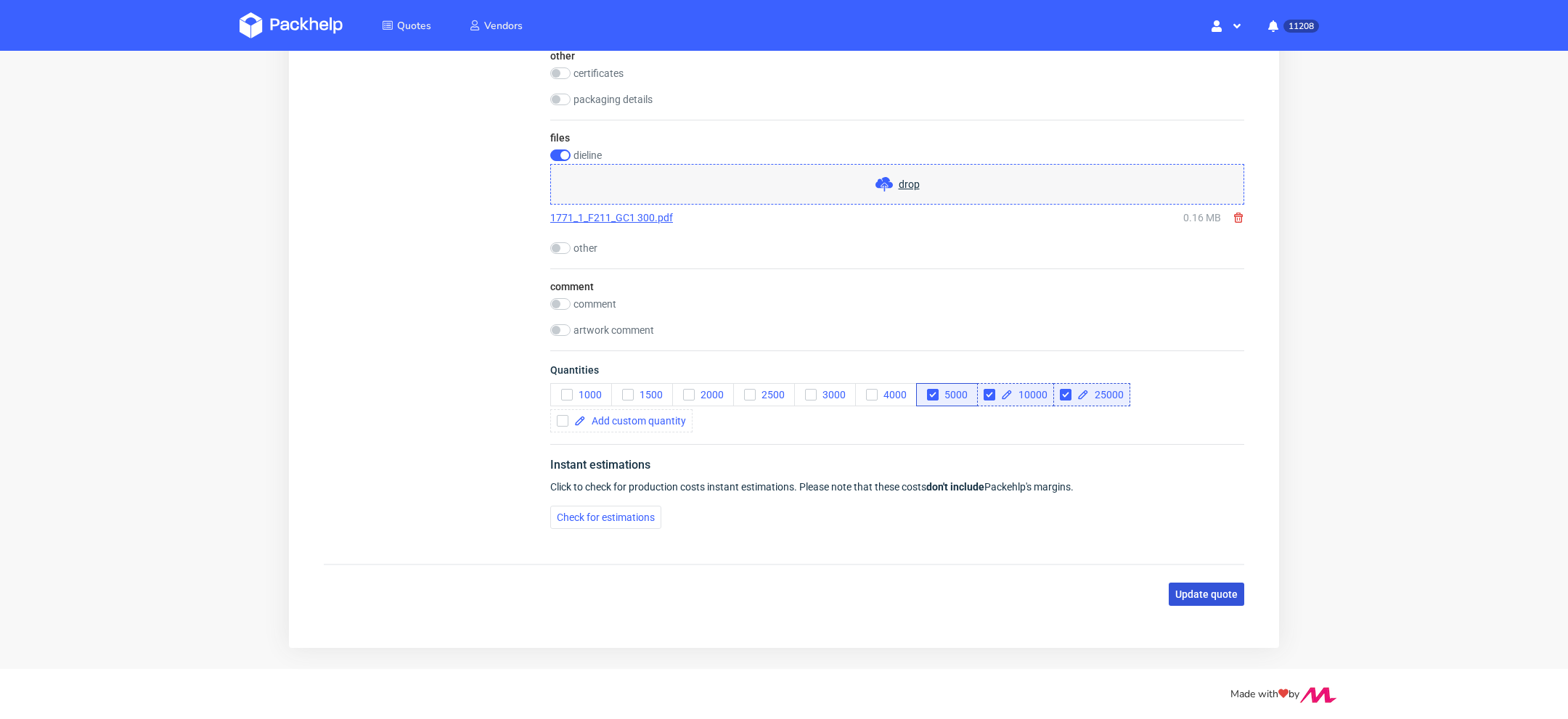
click at [1200, 589] on span "Update quote" at bounding box center [1206, 594] width 63 height 10
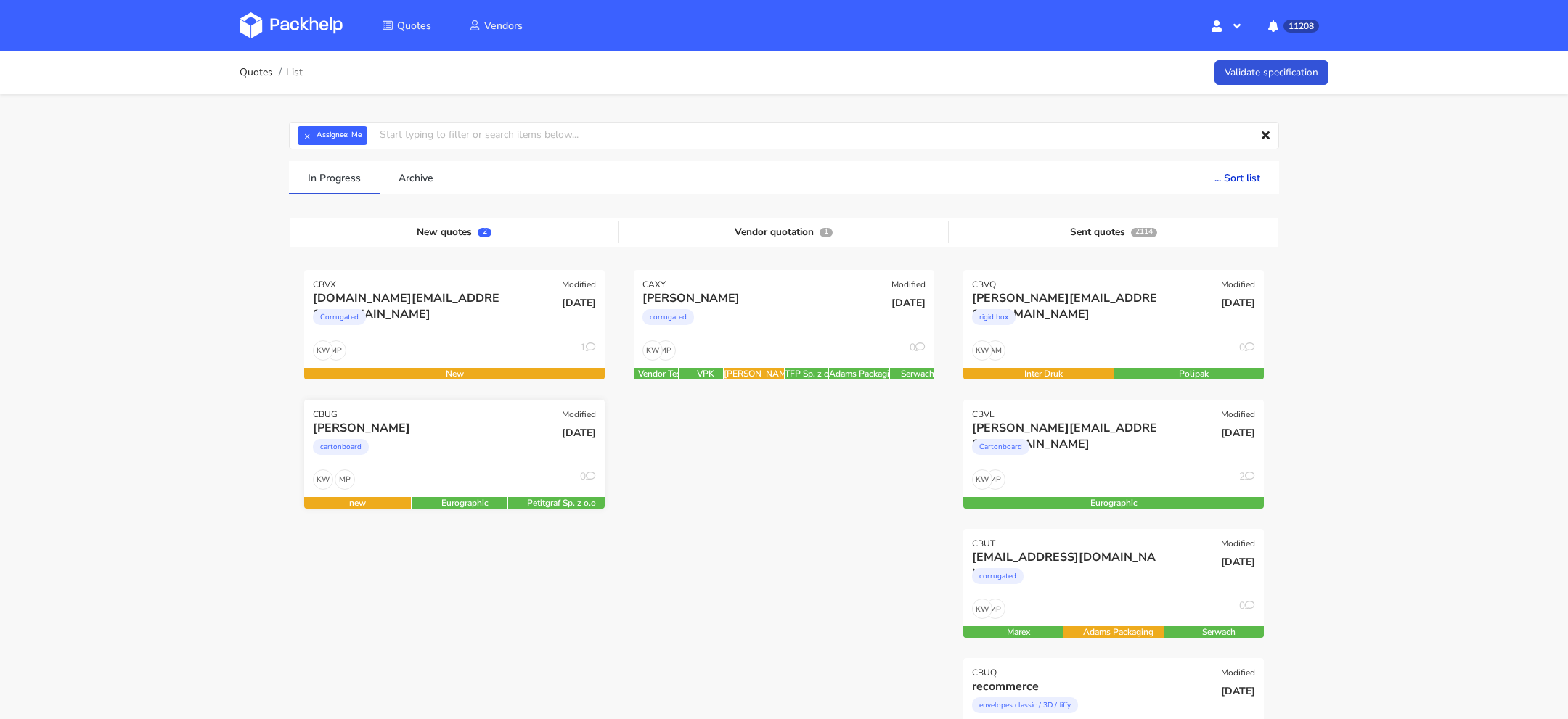
click at [436, 436] on div "cartonboard" at bounding box center [409, 450] width 193 height 29
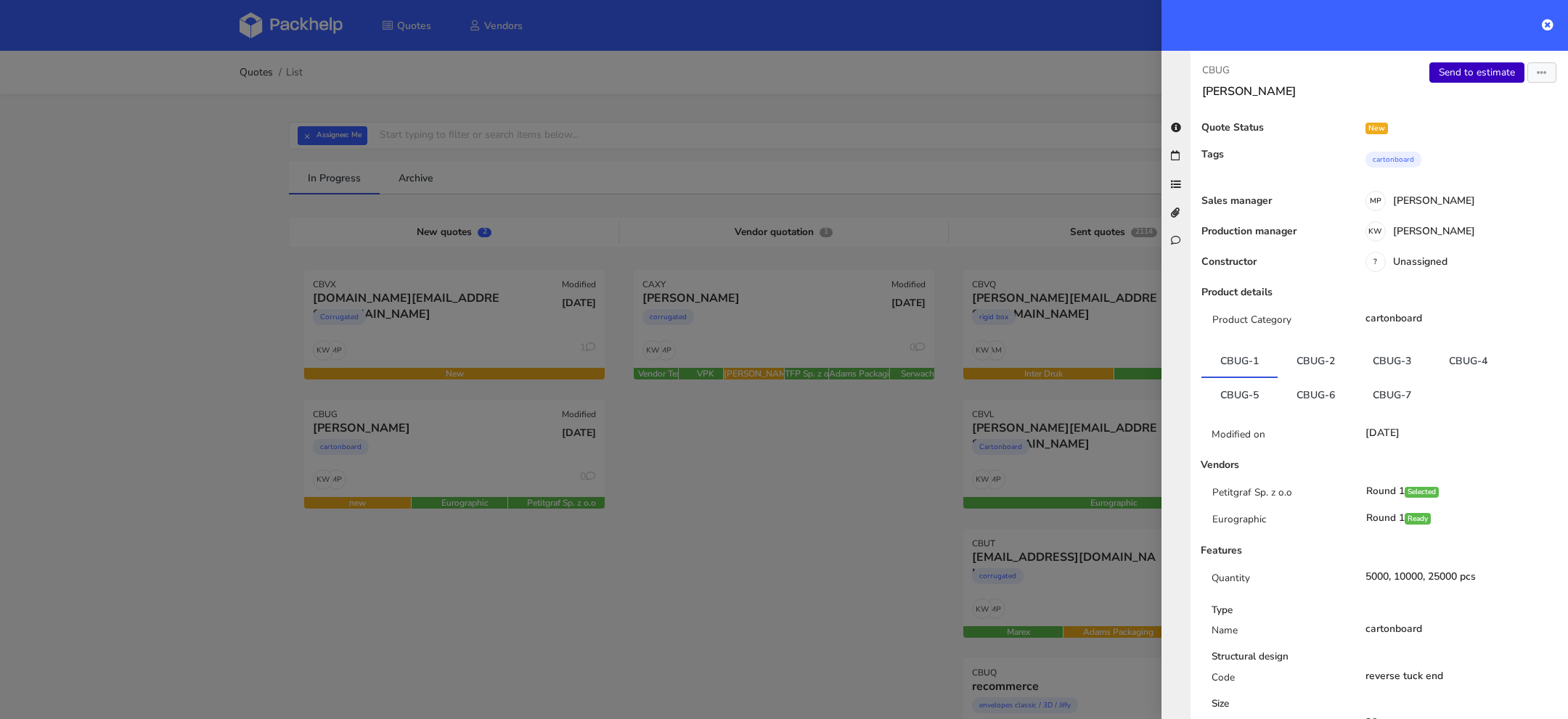
click at [1478, 69] on link "Send to estimate" at bounding box center [1477, 73] width 95 height 20
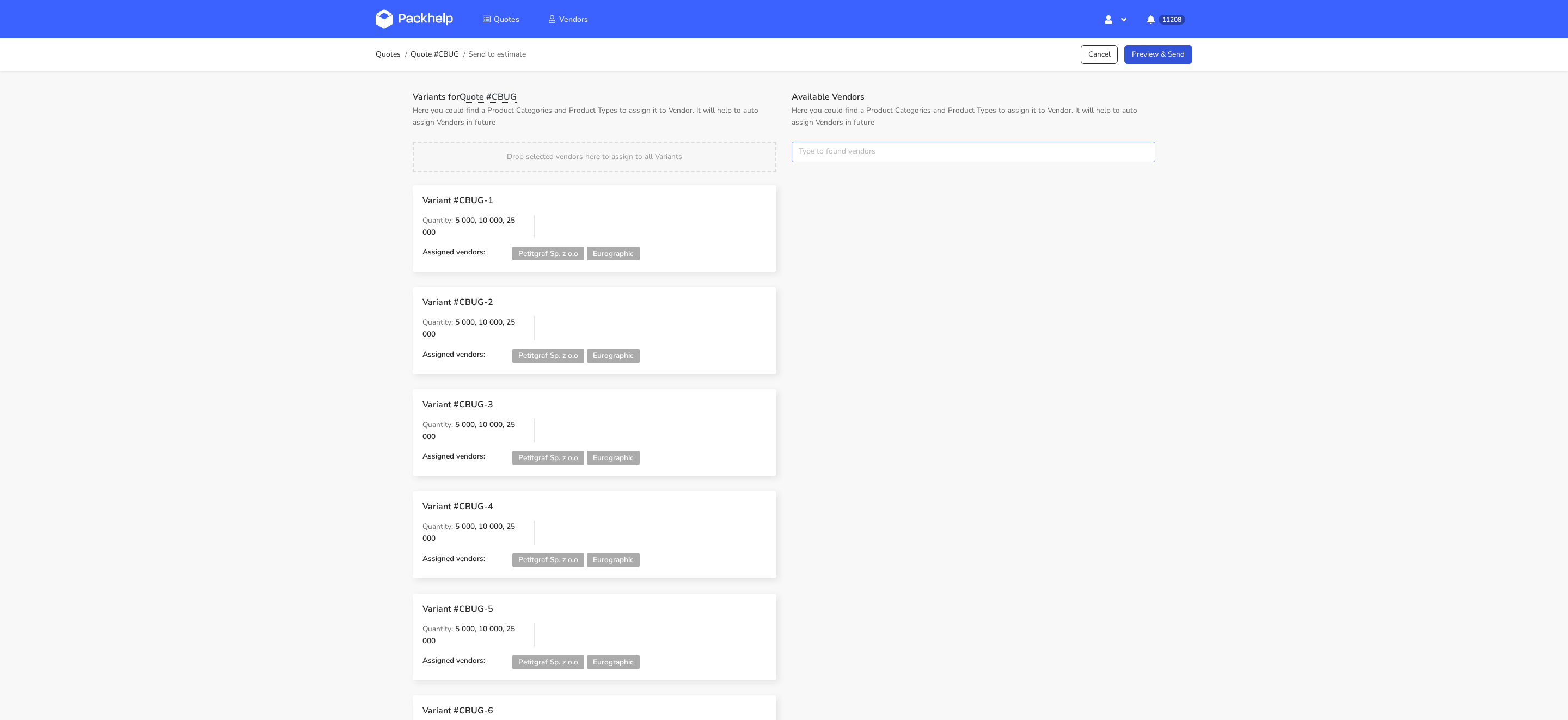
click at [851, 151] on input "text" at bounding box center [973, 151] width 364 height 21
type input "wern"
click at [840, 193] on link "wern" at bounding box center [860, 193] width 101 height 20
click at [764, 145] on div "Drop selected vendors here to assign to all Variants" at bounding box center [594, 156] width 364 height 31
click at [1160, 57] on link "Preview & Send" at bounding box center [1159, 55] width 68 height 19
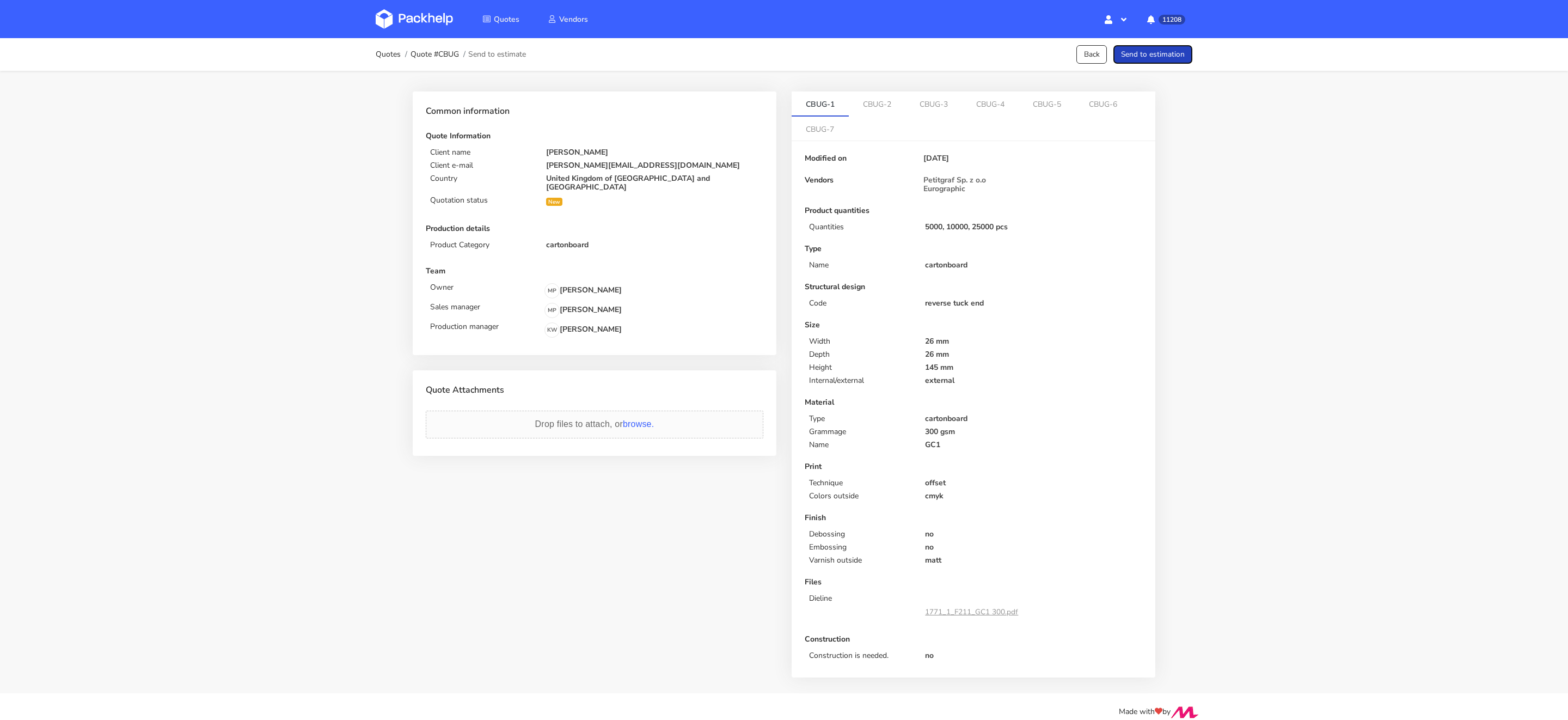
click at [1160, 57] on button "Send to estimation" at bounding box center [1153, 55] width 79 height 19
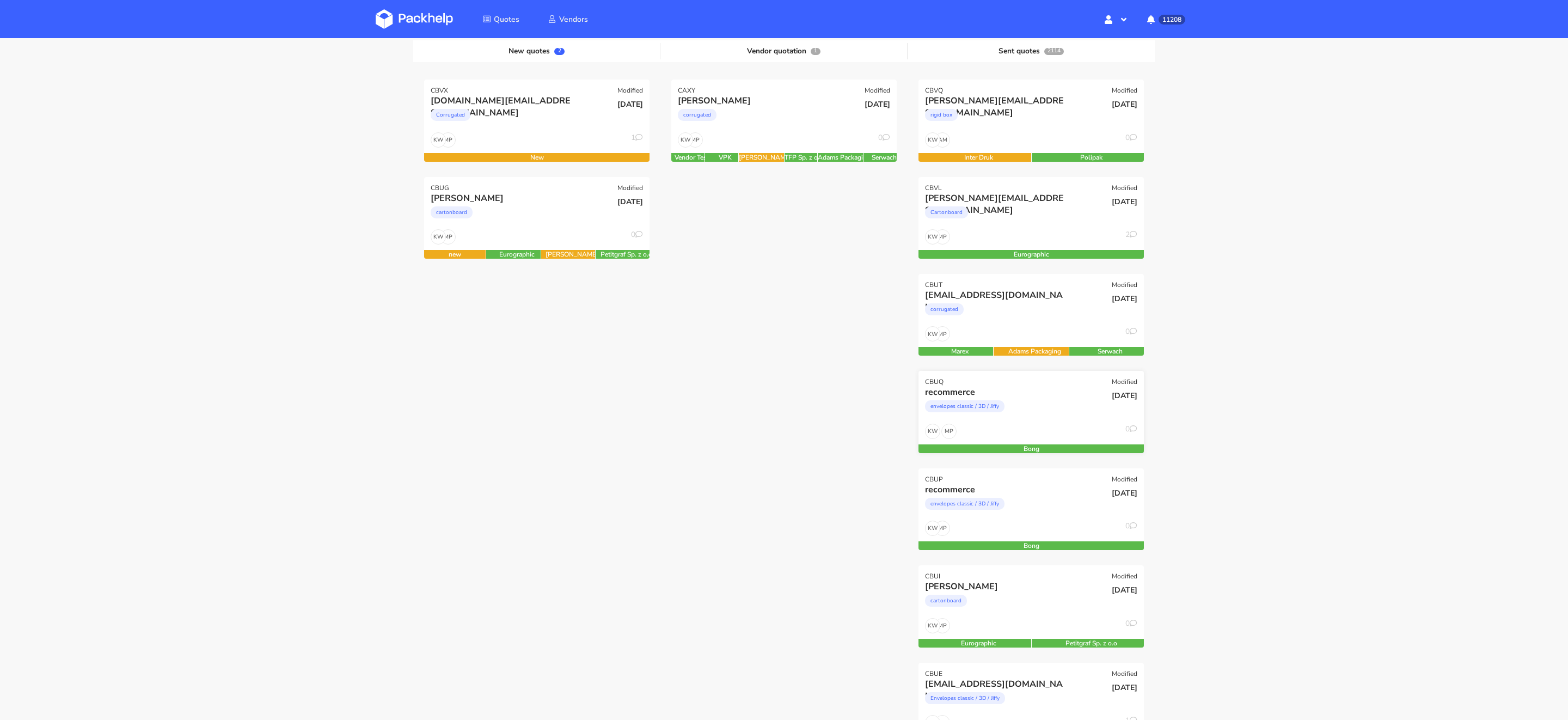
scroll to position [147, 0]
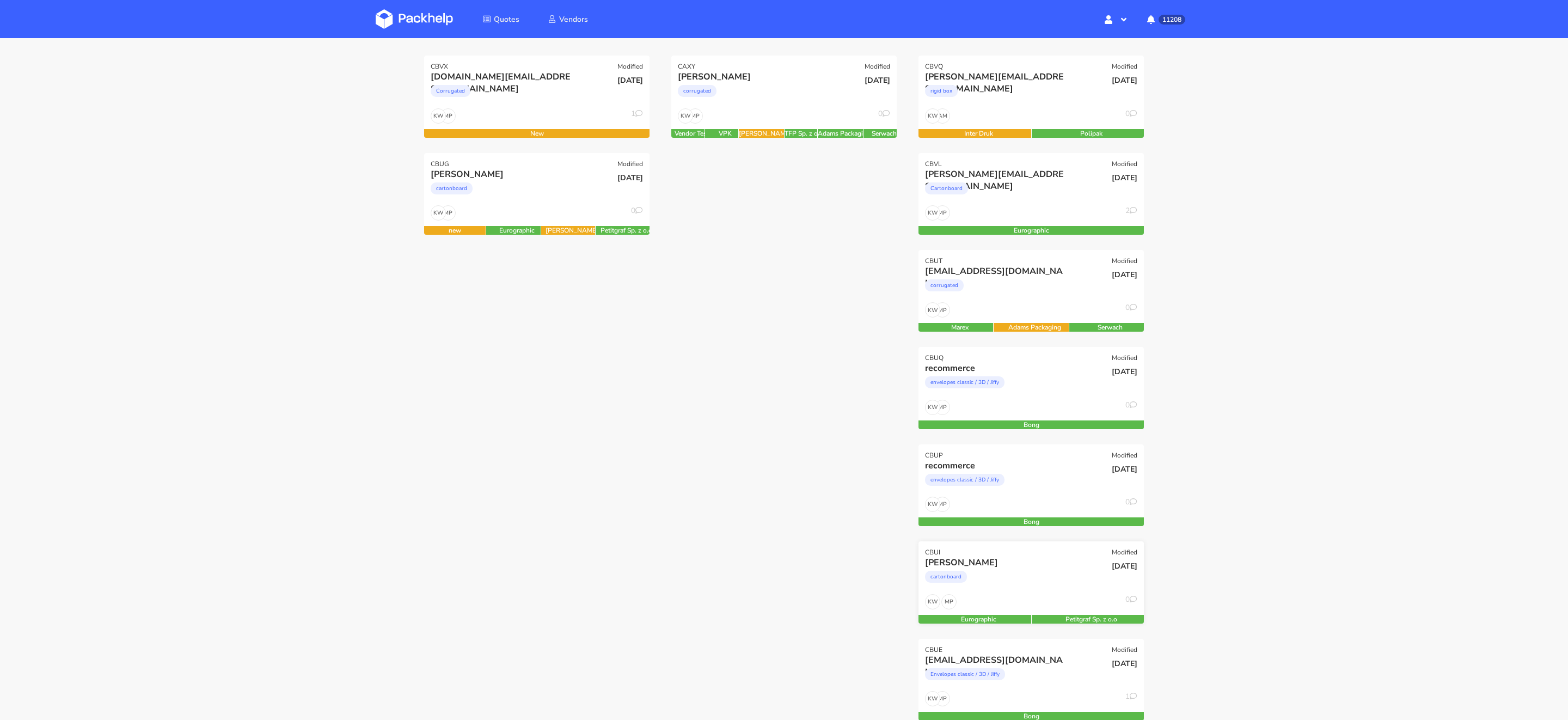
click at [1038, 569] on div "cartonboard" at bounding box center [997, 579] width 144 height 22
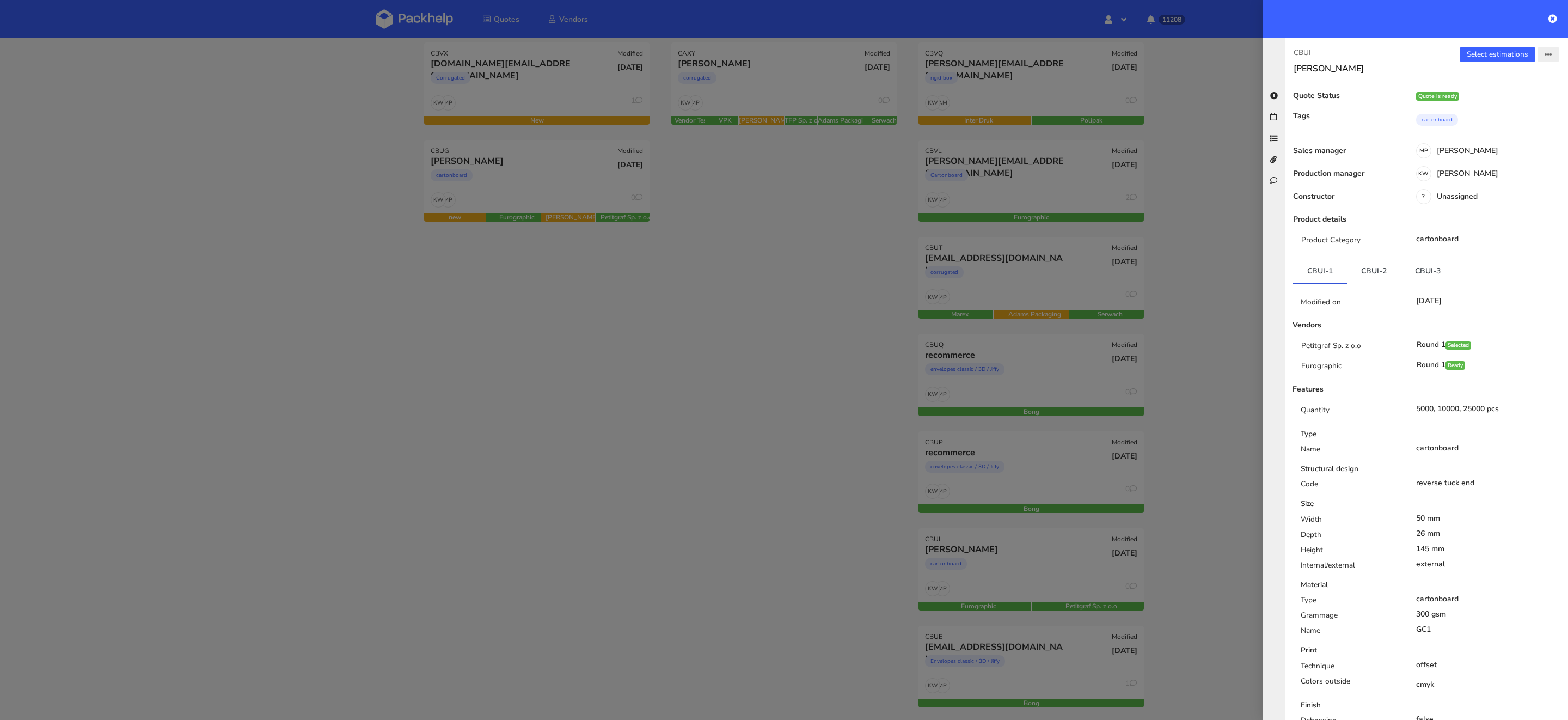
click at [1551, 55] on icon "button" at bounding box center [1549, 55] width 8 height 8
click at [1518, 97] on link "Edit quote" at bounding box center [1513, 97] width 96 height 18
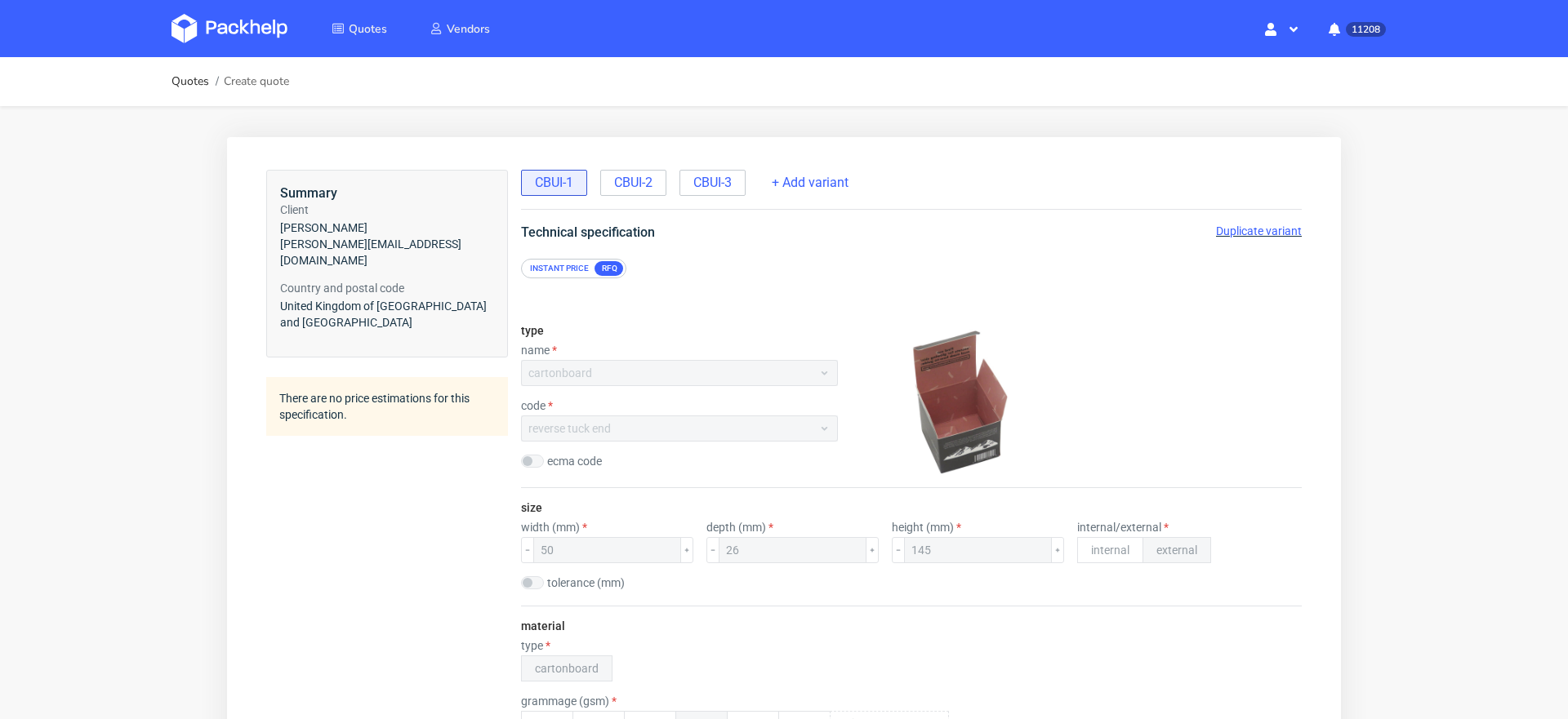
click at [1229, 238] on div "Duplicate variant" at bounding box center [1258, 231] width 86 height 16
click at [1226, 233] on span "Duplicate variant" at bounding box center [1258, 231] width 86 height 13
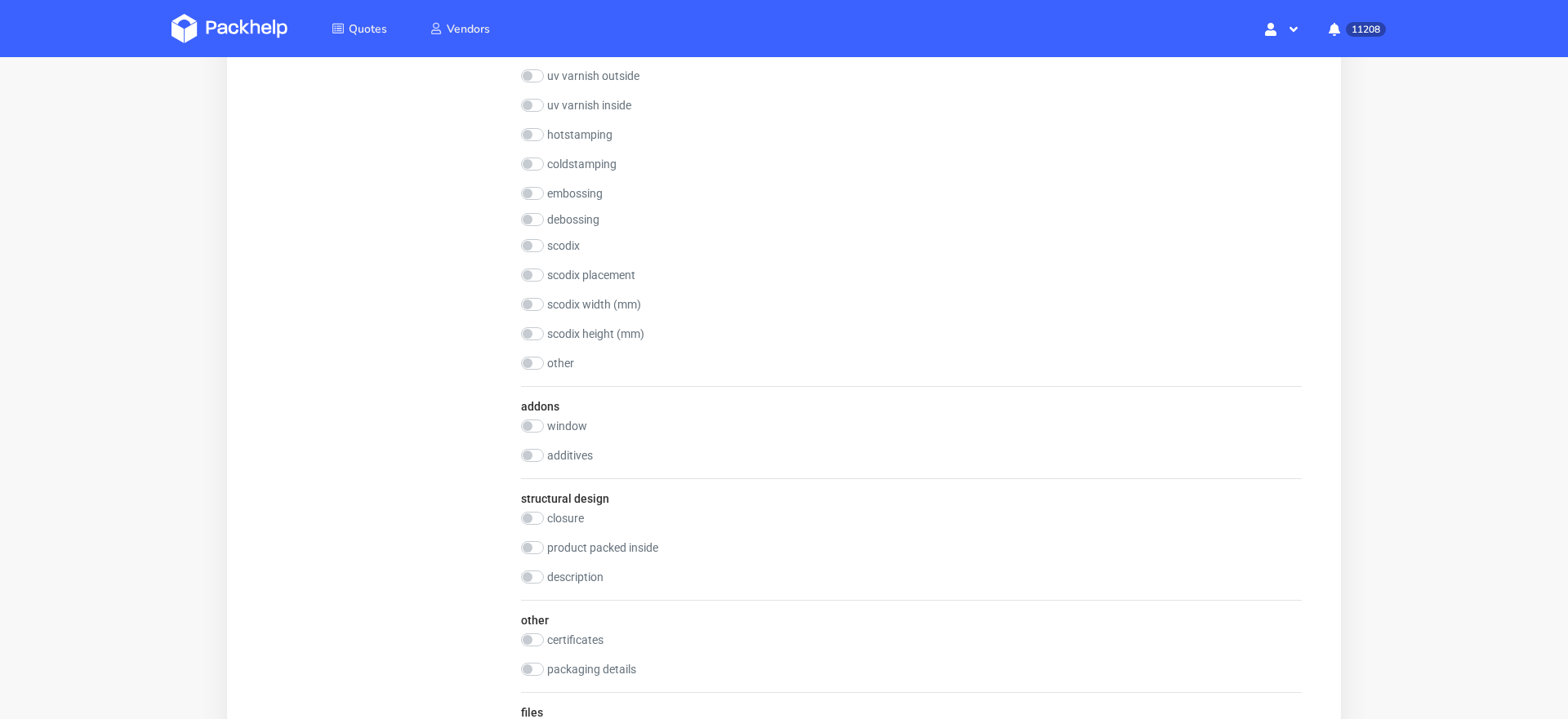
scroll to position [1734, 0]
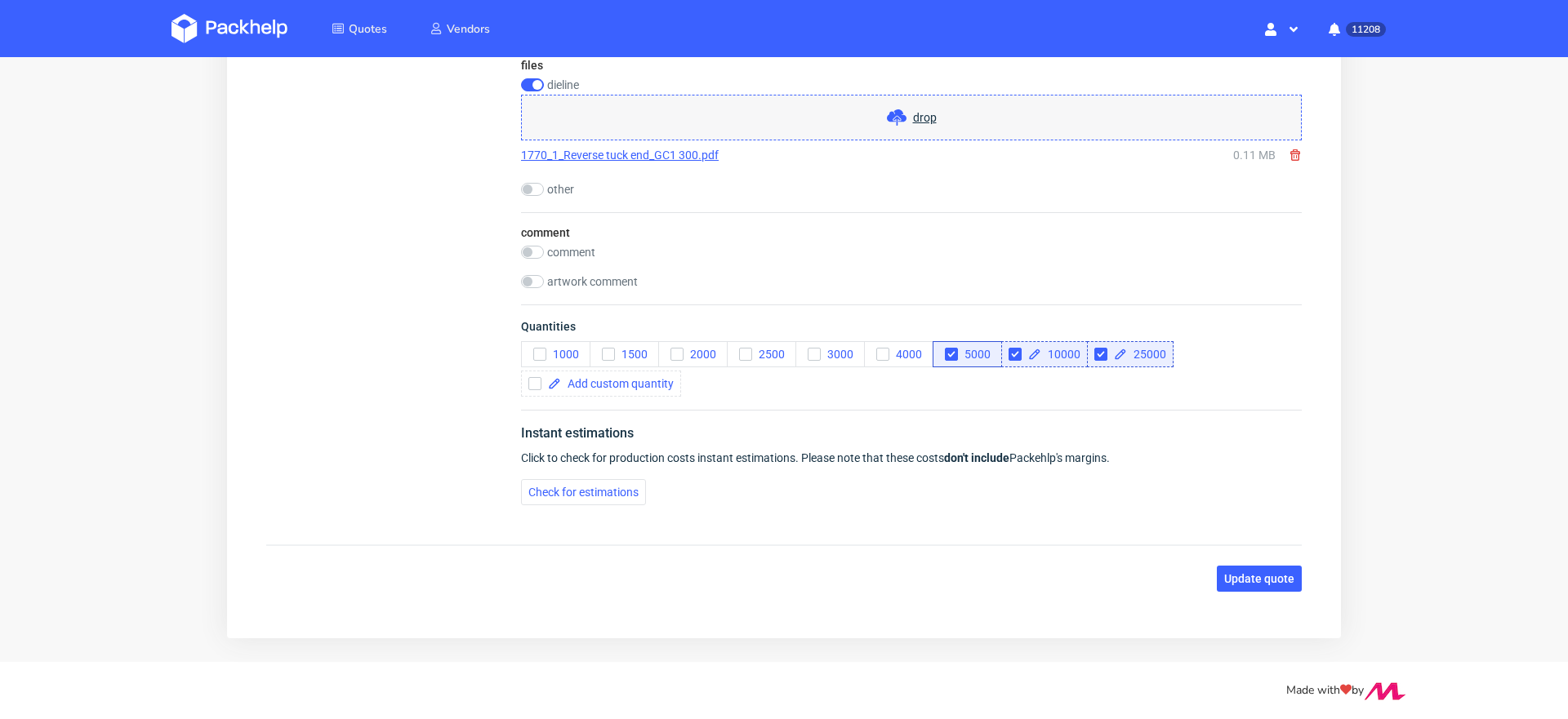
click at [1235, 573] on span "Update quote" at bounding box center [1259, 579] width 71 height 11
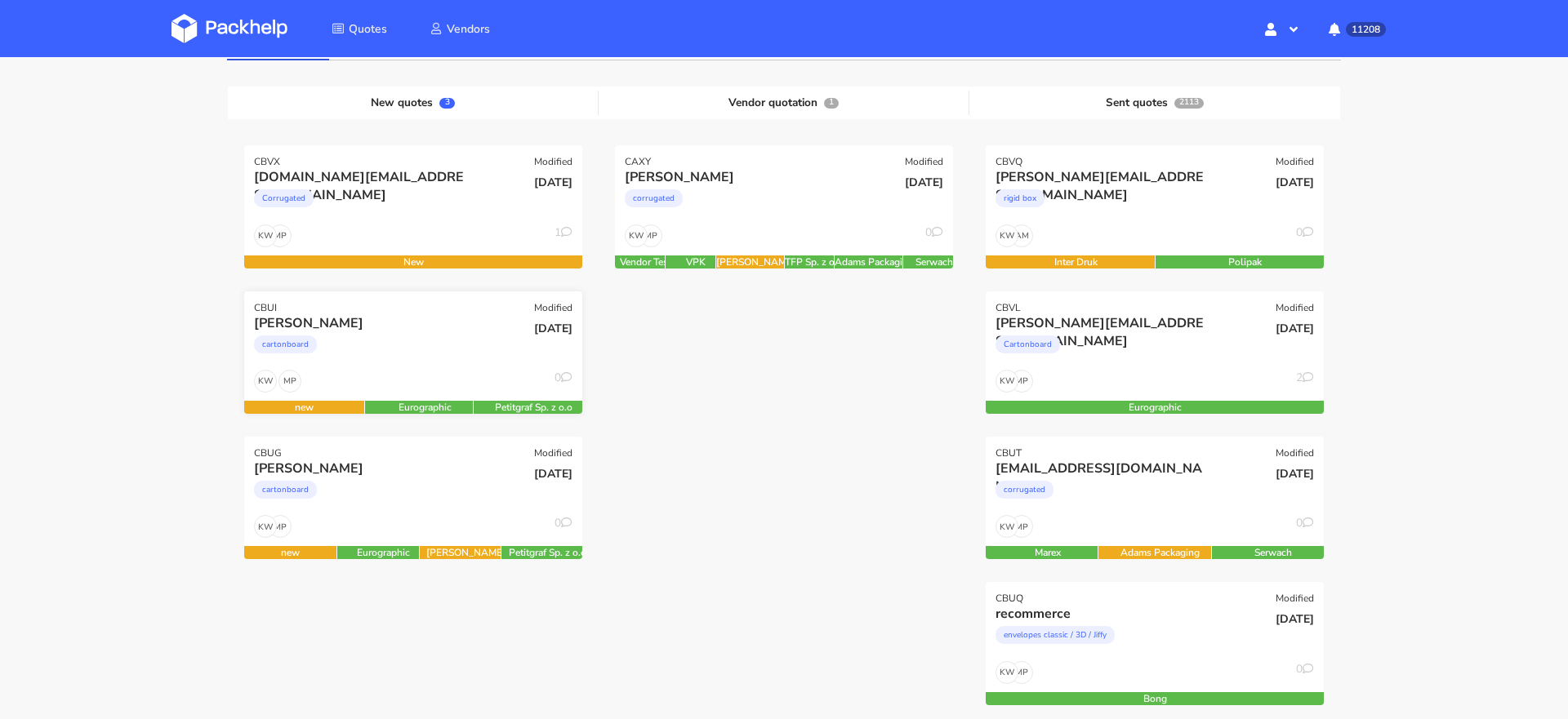
scroll to position [183, 0]
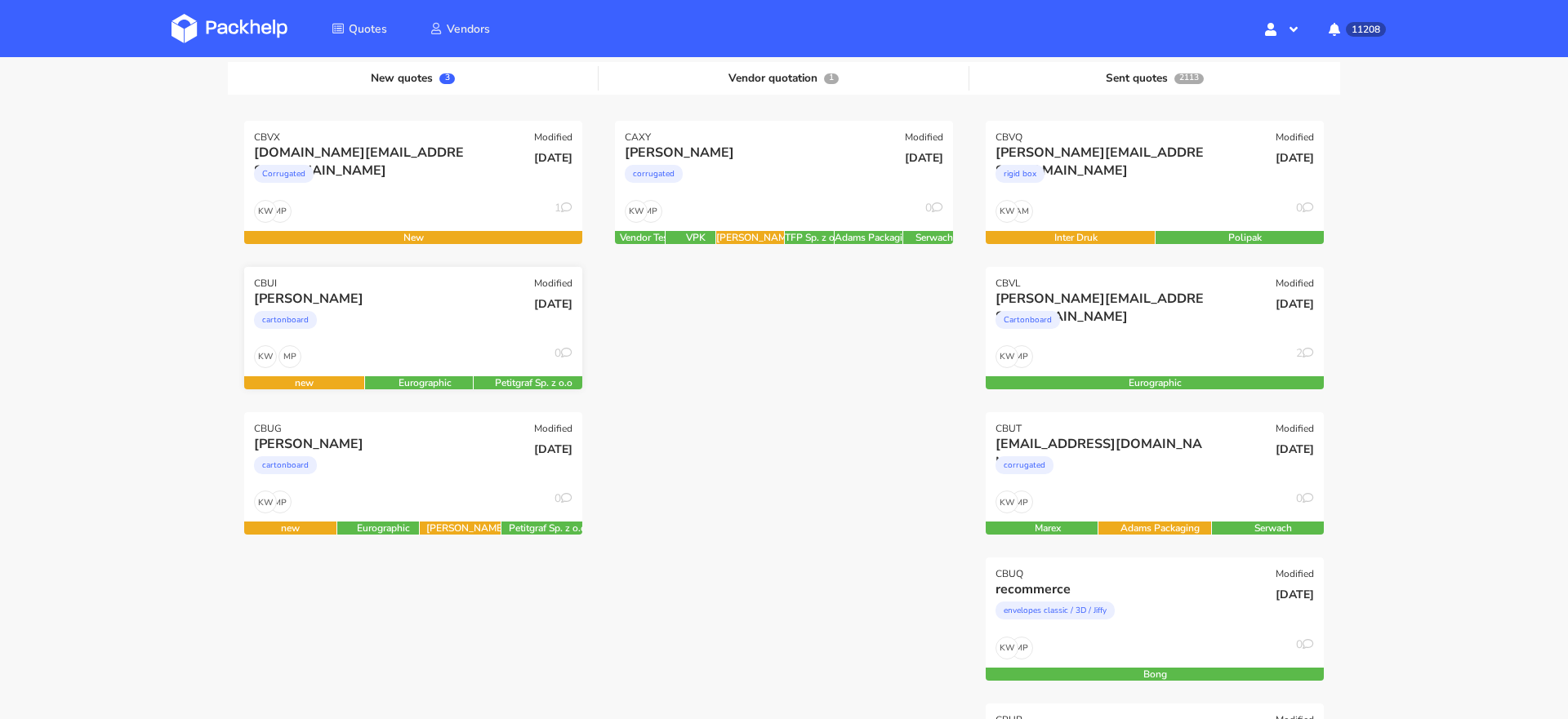
click at [426, 358] on div "MP KW 0" at bounding box center [412, 360] width 338 height 31
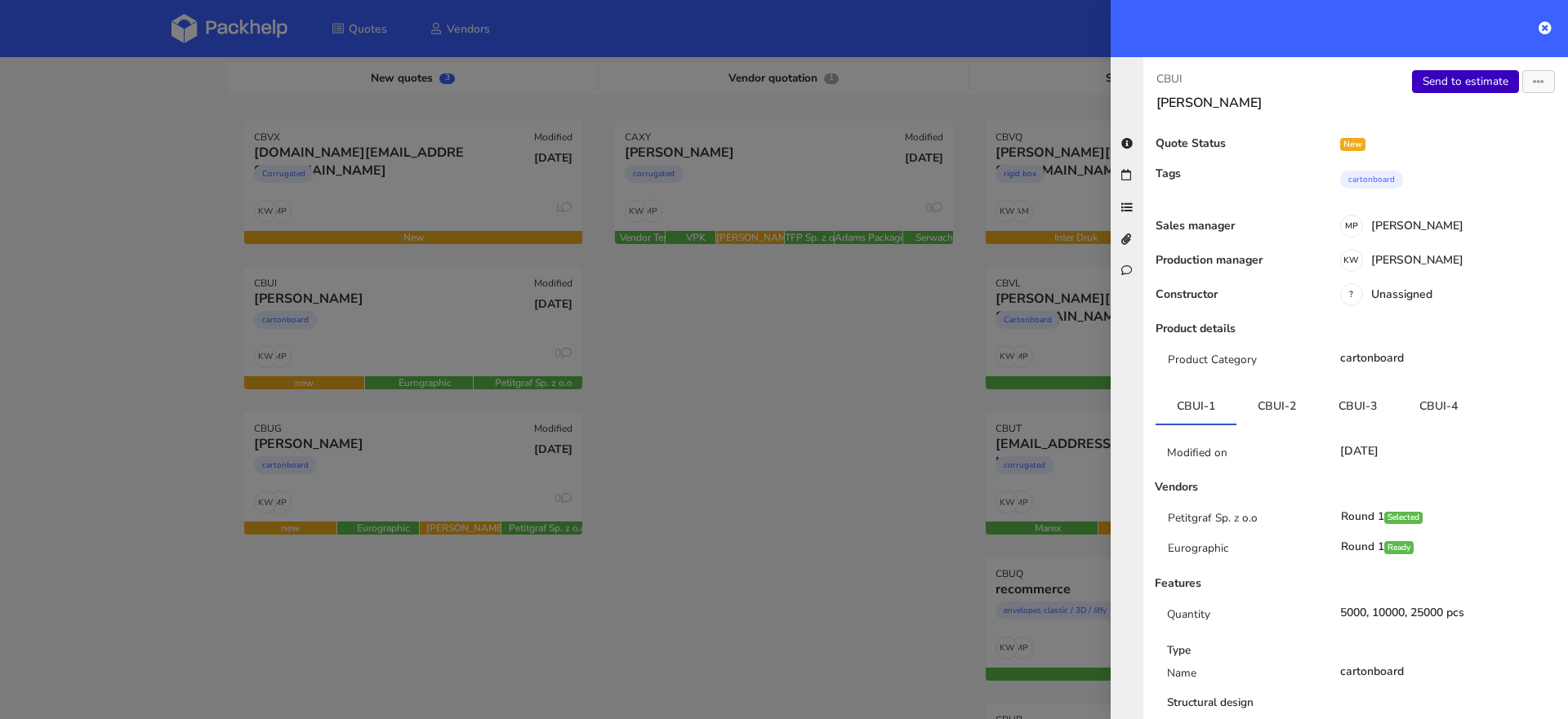
click at [1460, 71] on link "Send to estimate" at bounding box center [1465, 82] width 107 height 23
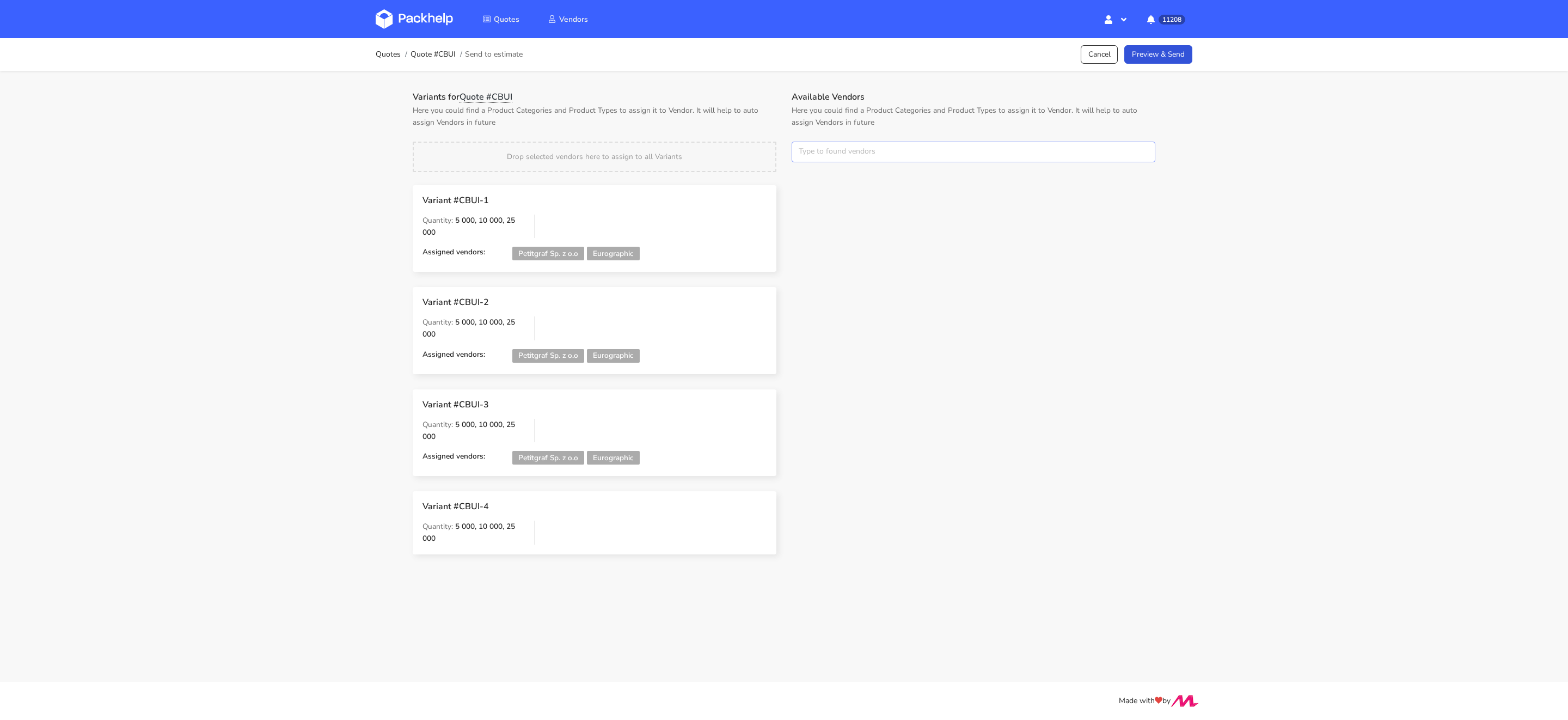
click at [838, 158] on input "text" at bounding box center [973, 151] width 364 height 21
type input "[PERSON_NAME]"
click at [826, 193] on link "[PERSON_NAME]" at bounding box center [860, 193] width 101 height 20
click at [727, 93] on h1 "Variants for Quote #CBUI" at bounding box center [594, 97] width 364 height 11
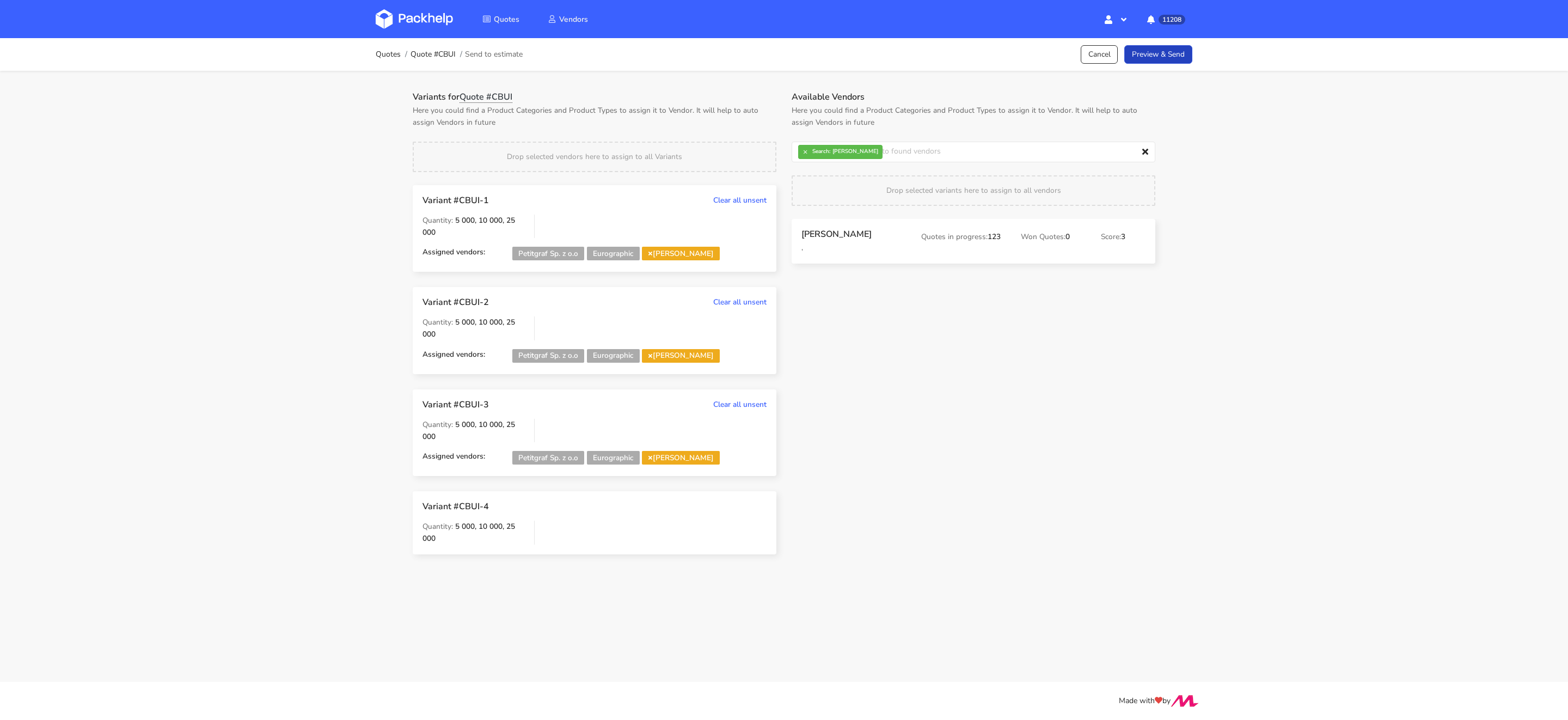
click at [1045, 60] on link "Preview & Send" at bounding box center [1159, 55] width 68 height 19
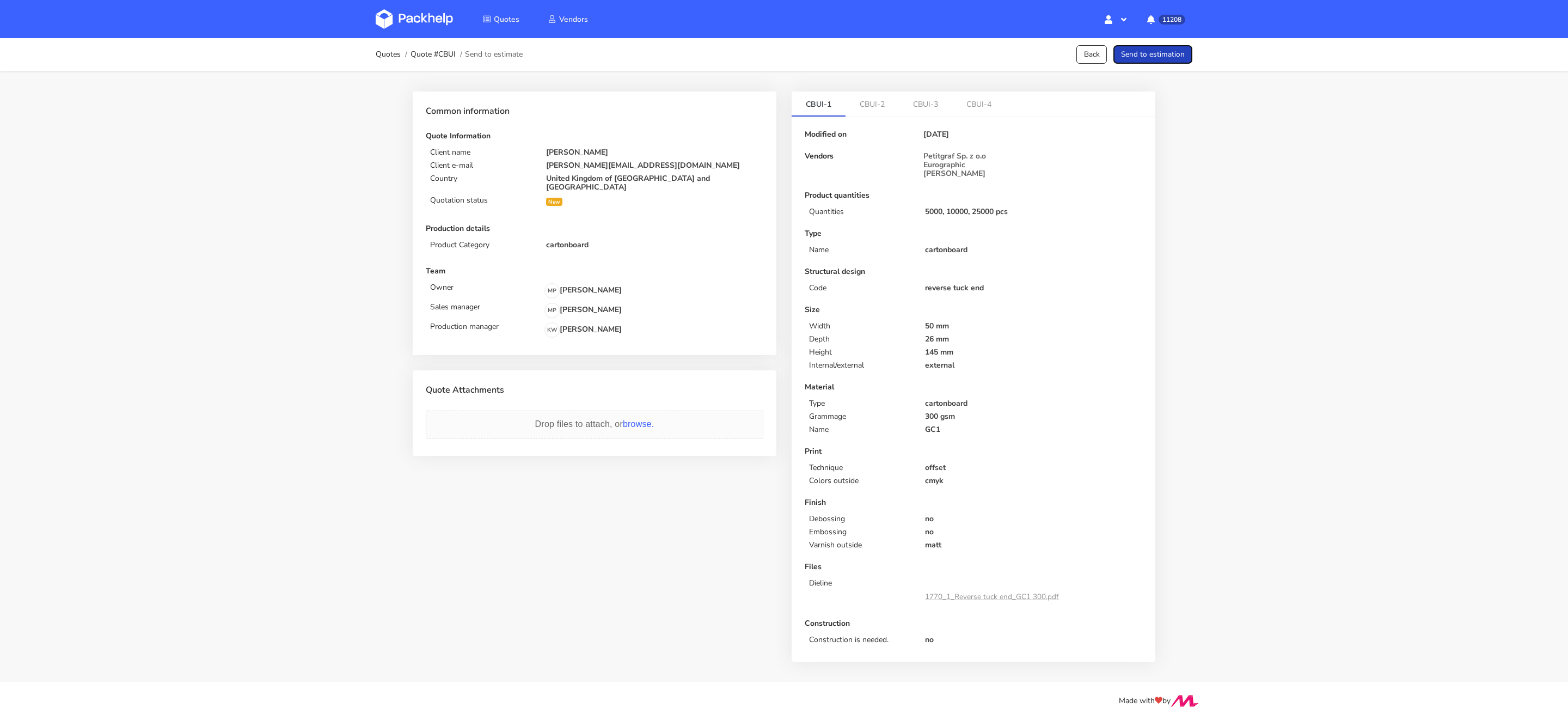
click at [1045, 60] on button "Send to estimation" at bounding box center [1153, 55] width 79 height 19
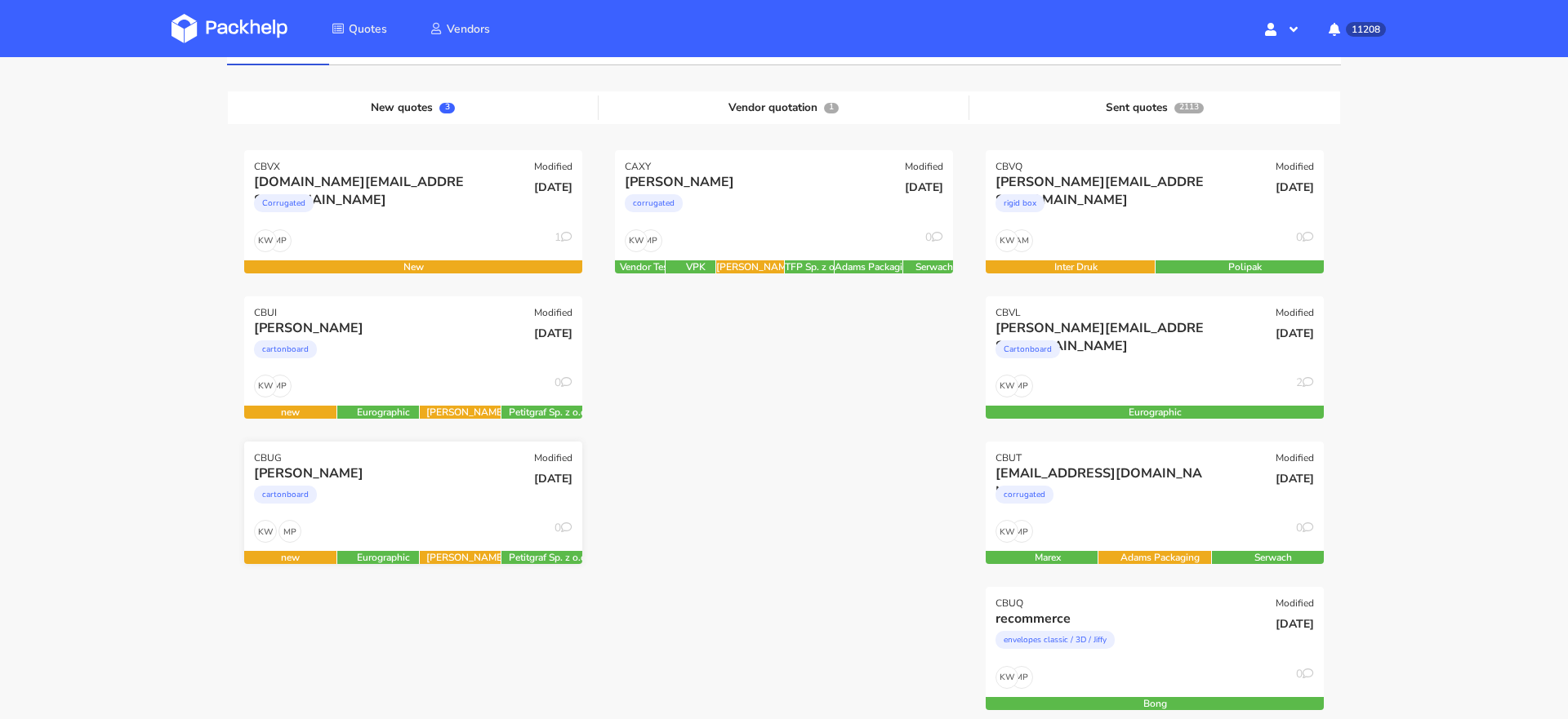
scroll to position [190, 0]
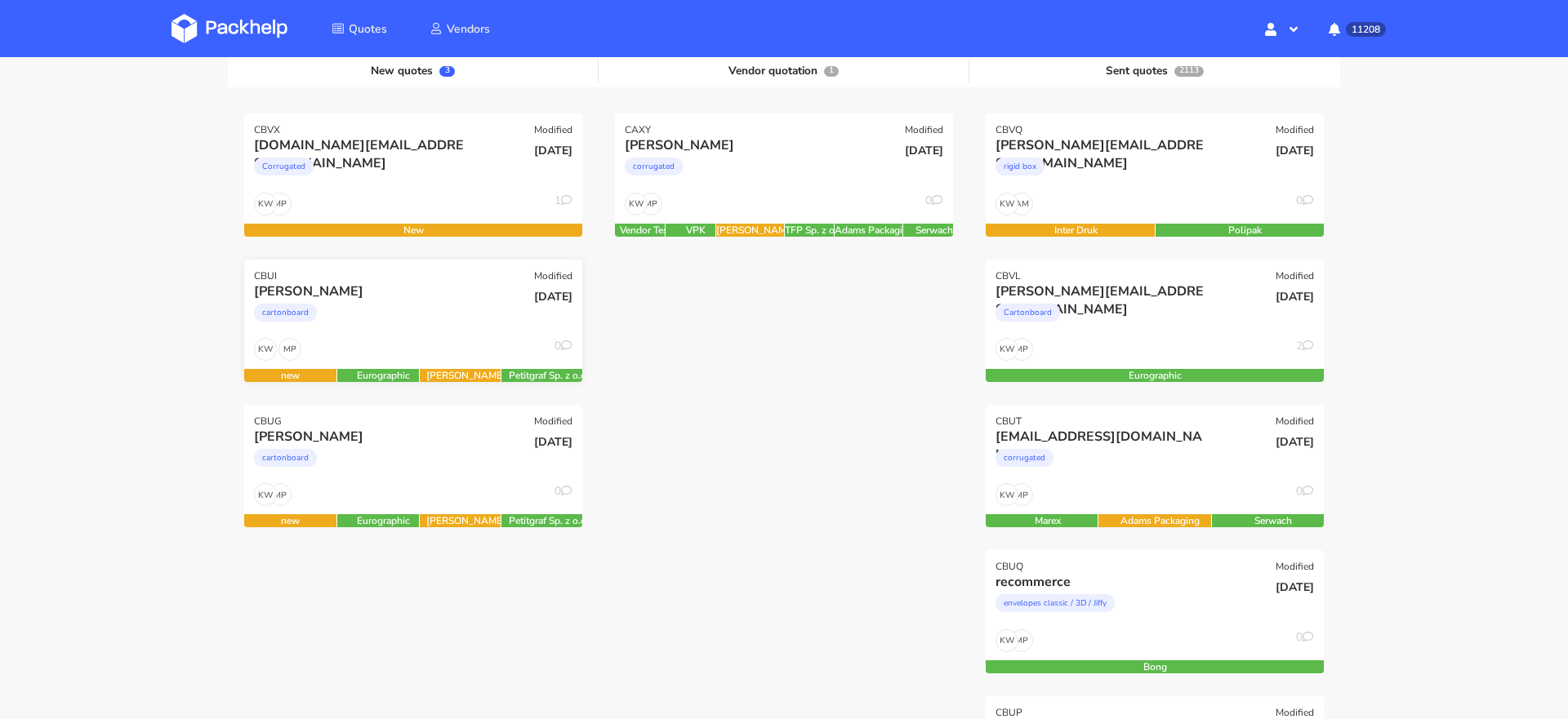
click at [431, 369] on div "[PERSON_NAME]" at bounding box center [466, 375] width 92 height 13
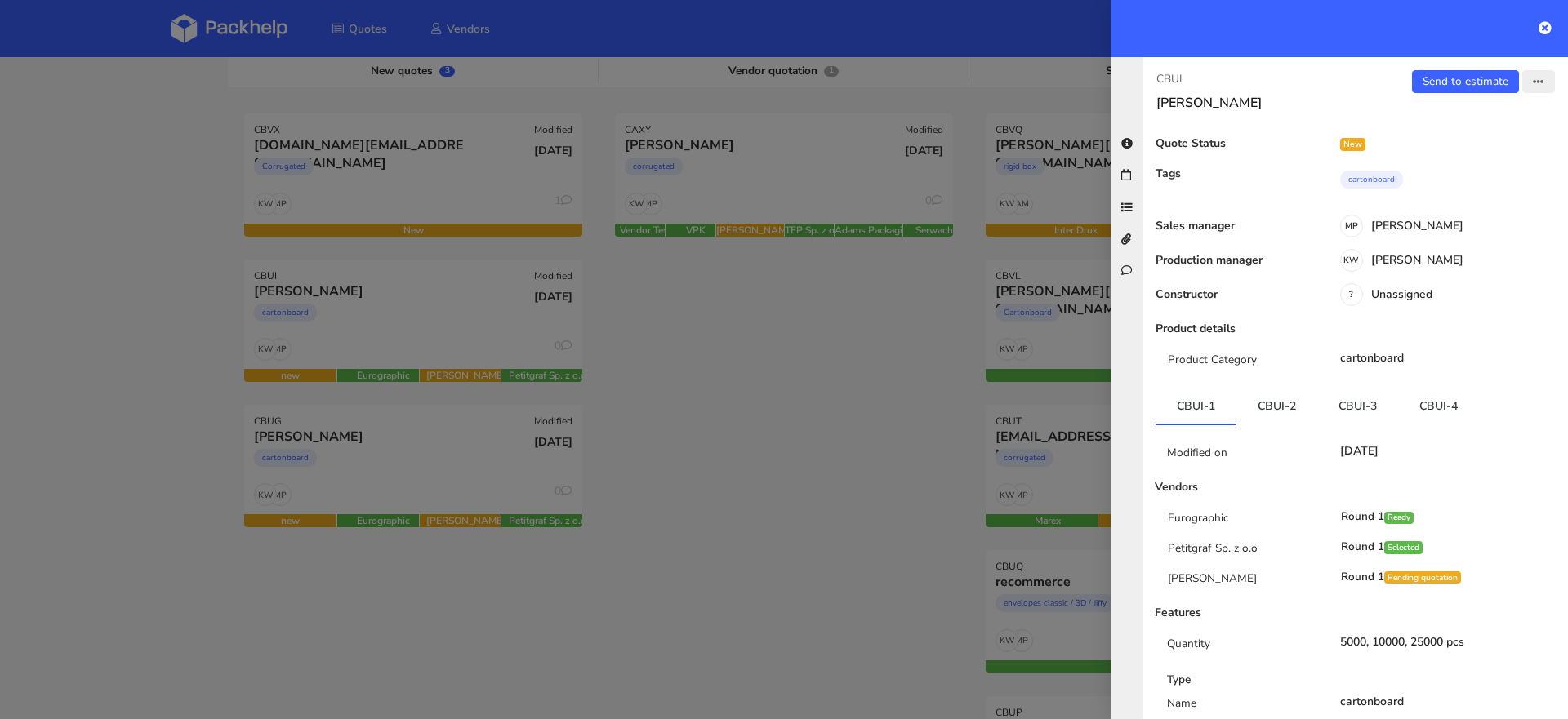
click at [1533, 87] on icon "button" at bounding box center [1539, 83] width 11 height 11
click at [1479, 141] on link "Edit quote" at bounding box center [1484, 144] width 144 height 27
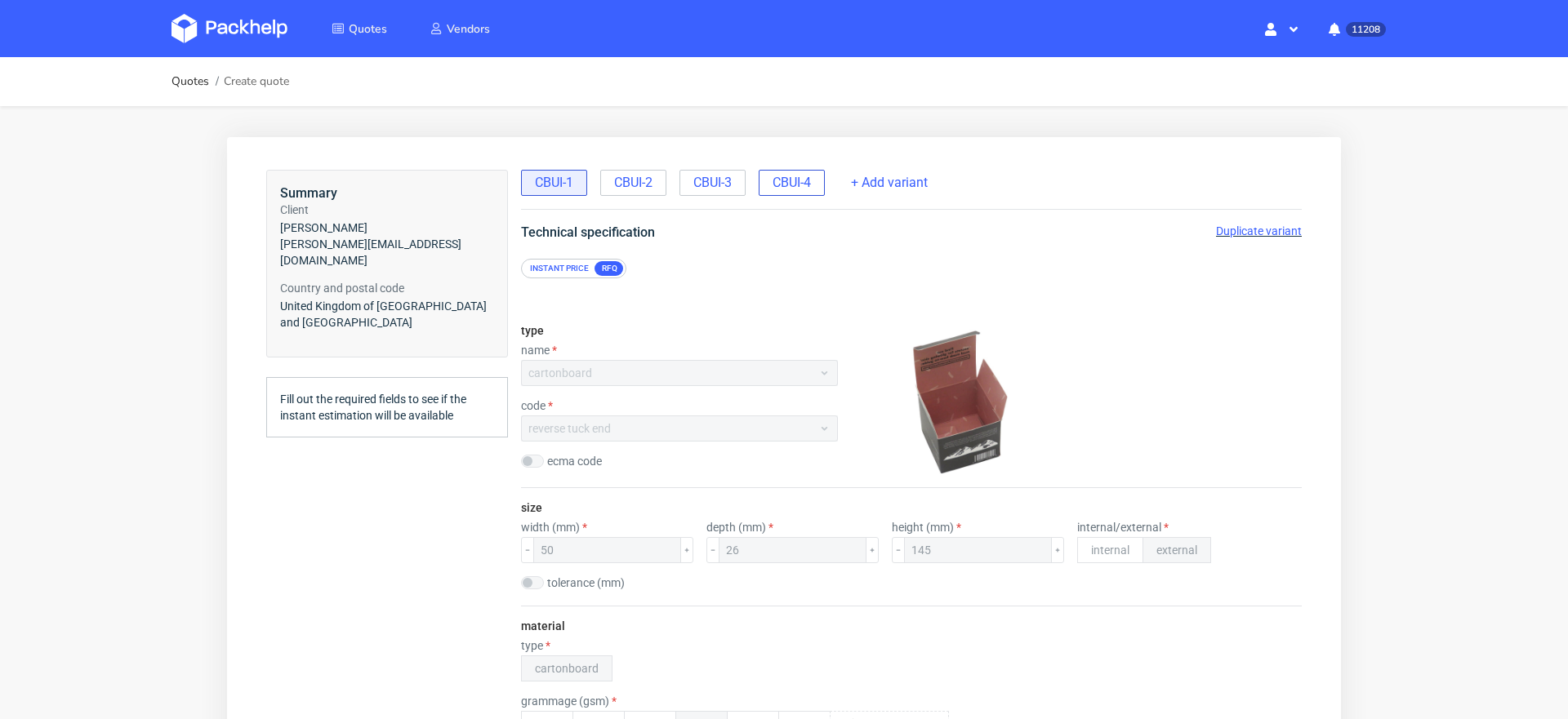
click at [800, 194] on div "CBUI-4" at bounding box center [792, 183] width 66 height 26
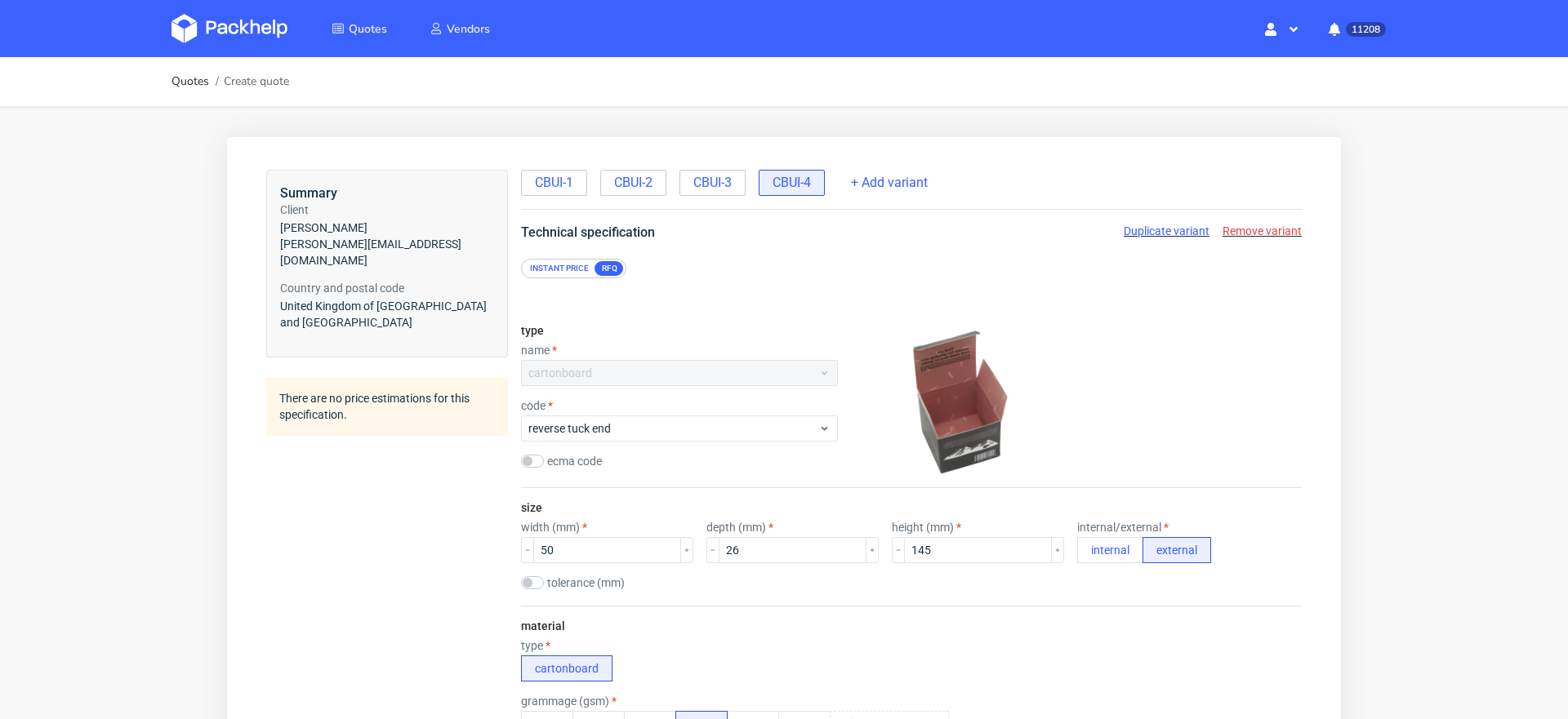
click at [1222, 229] on span "Remove variant" at bounding box center [1262, 231] width 79 height 13
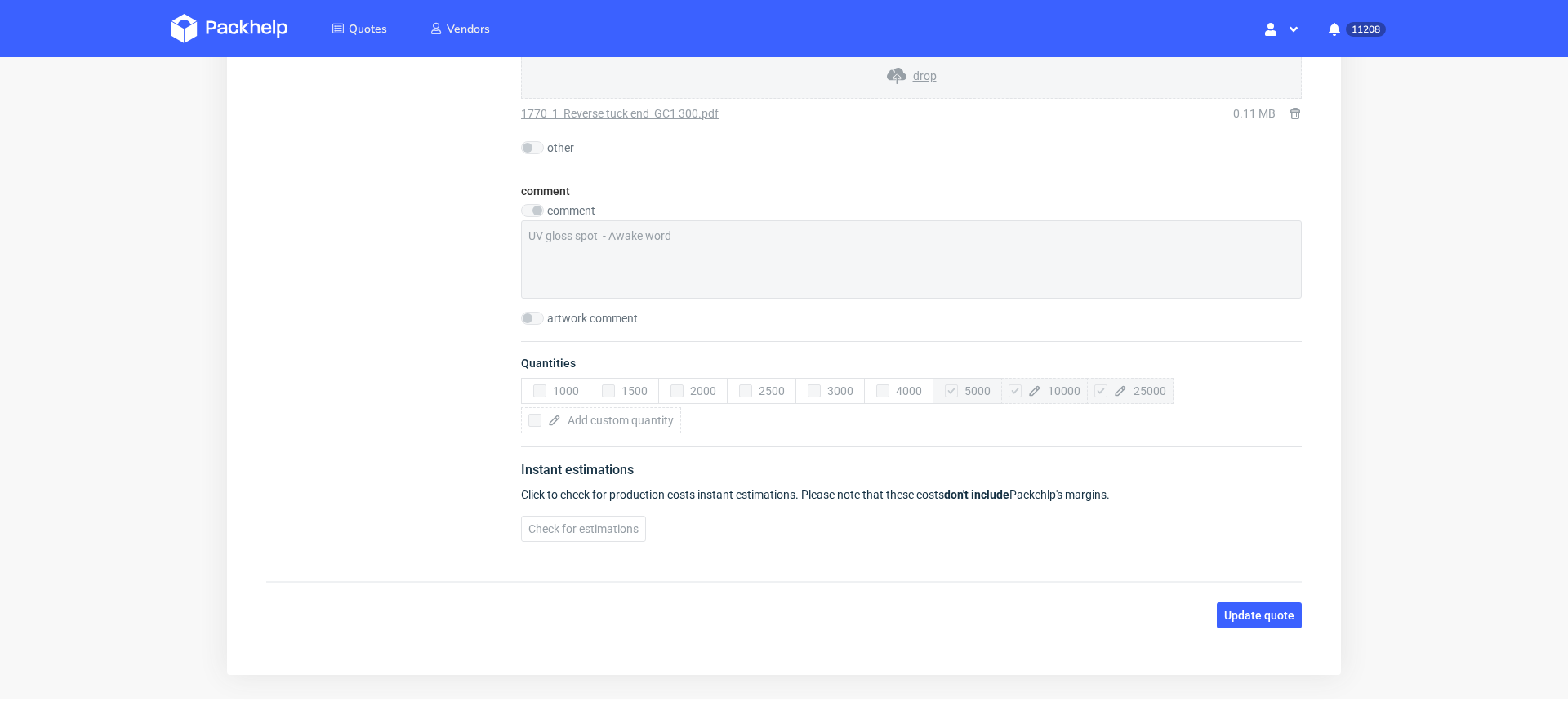
scroll to position [1924, 0]
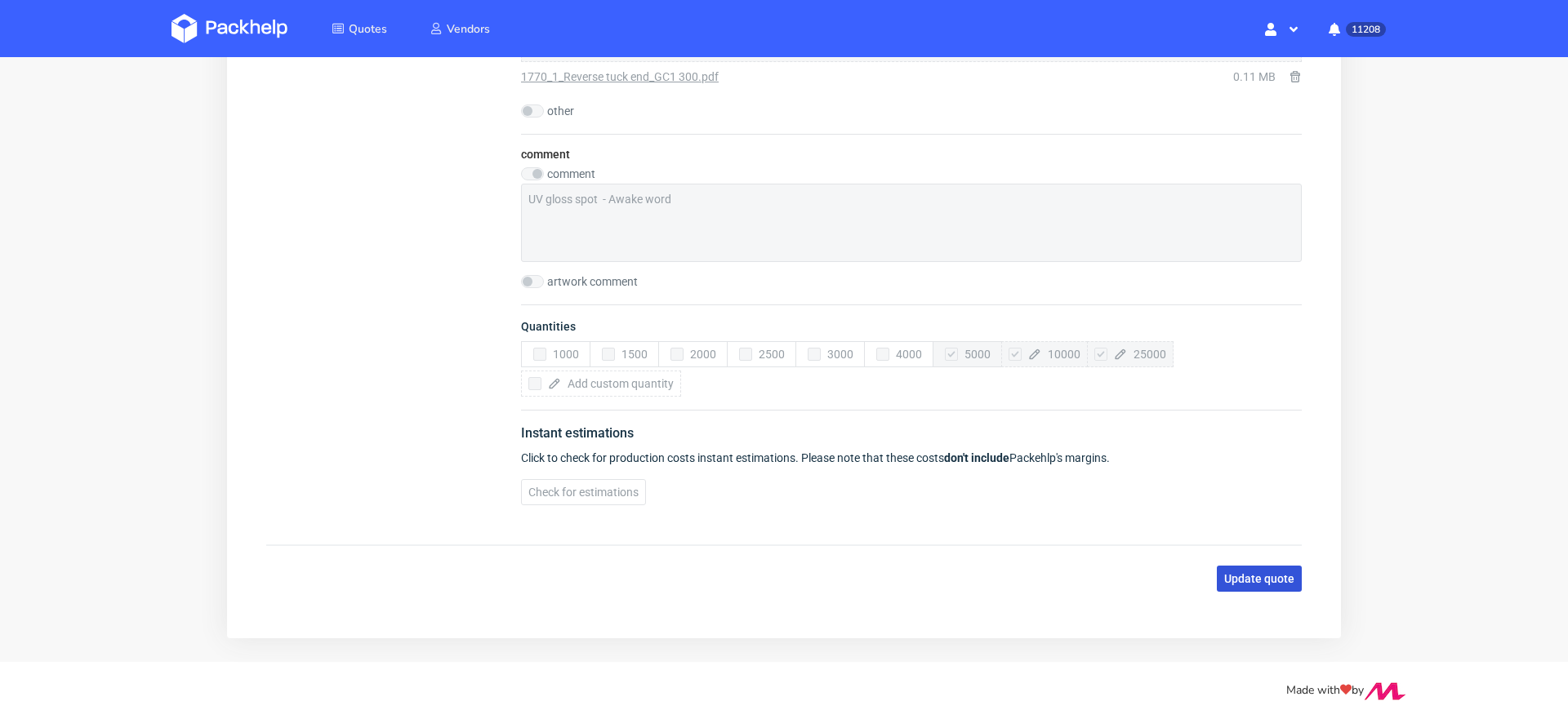
click at [1256, 573] on span "Update quote" at bounding box center [1259, 579] width 71 height 11
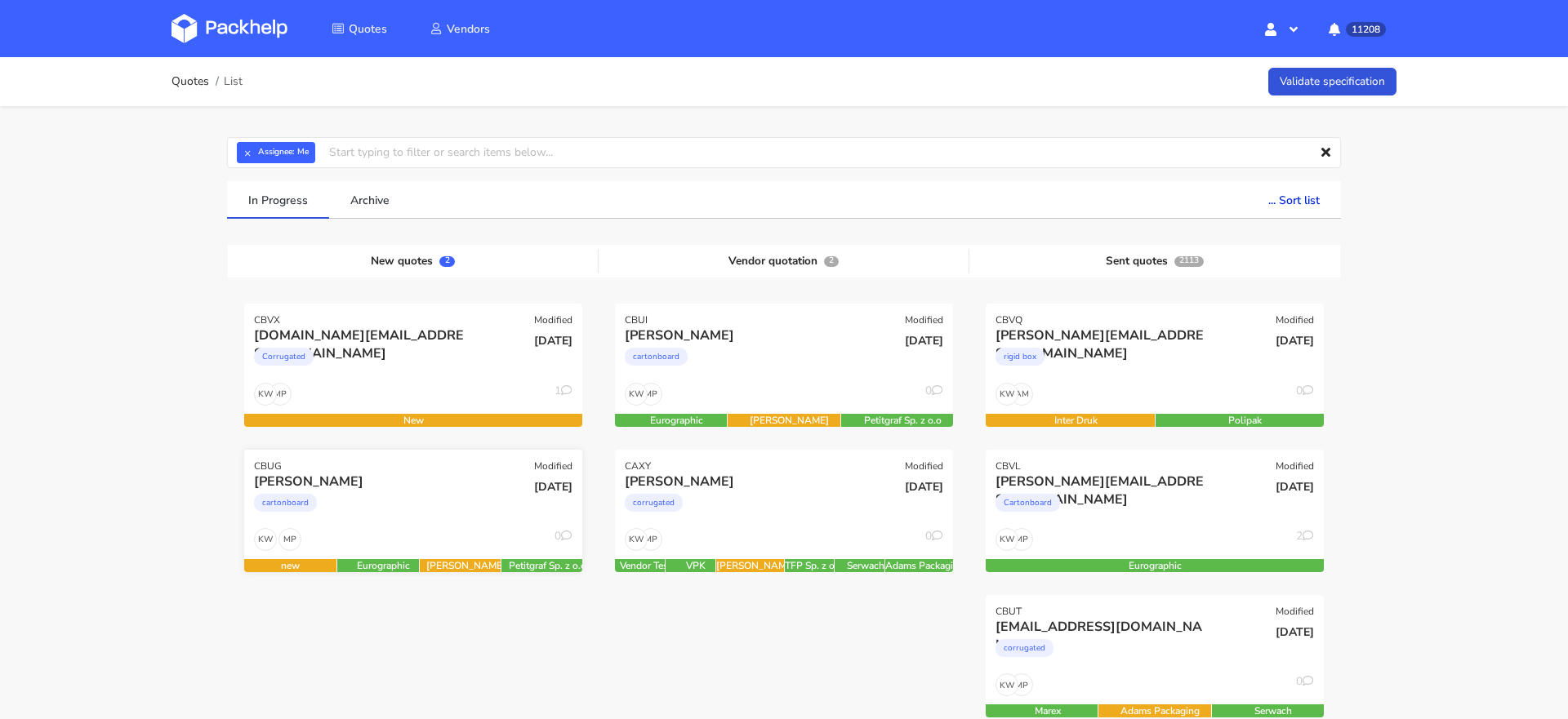
click at [390, 499] on div "cartonboard" at bounding box center [363, 506] width 217 height 33
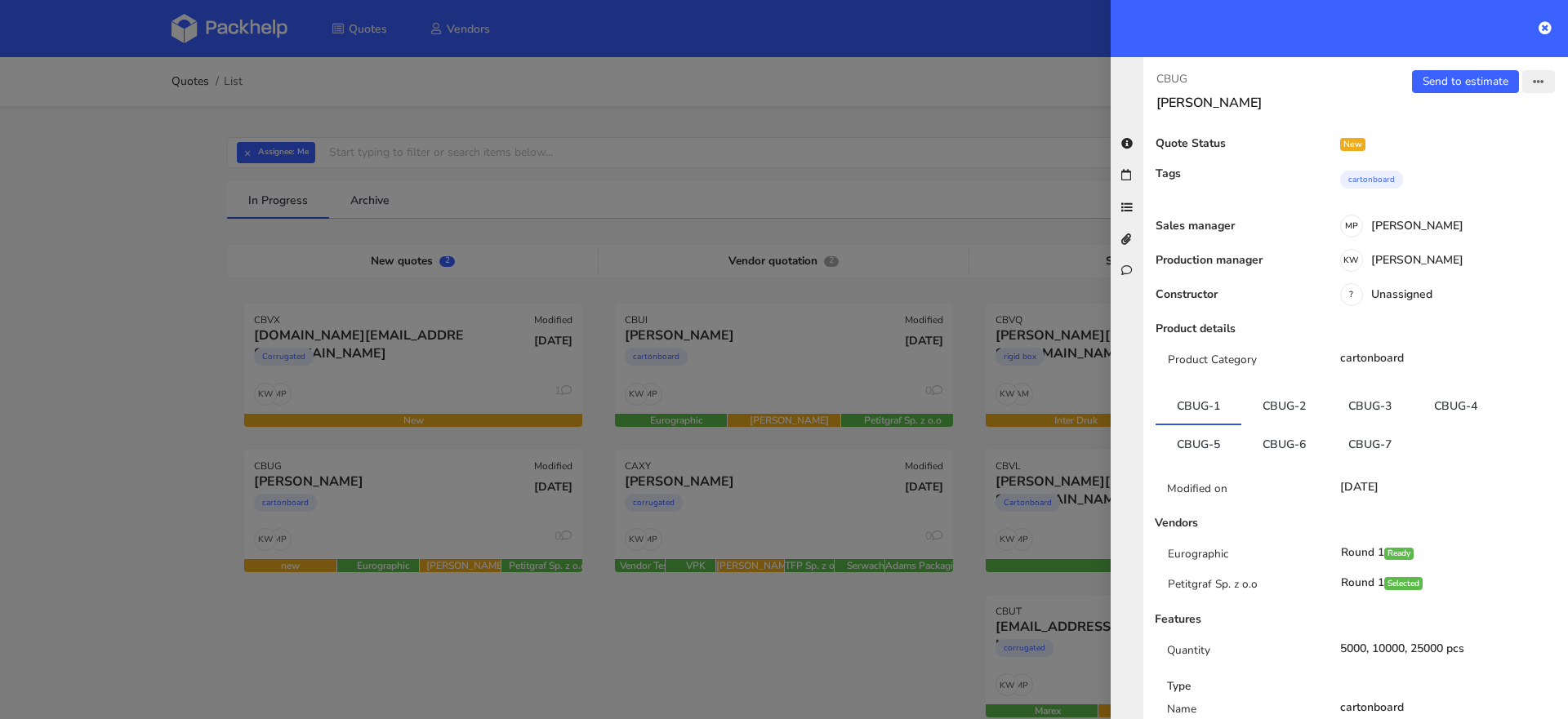
click at [1537, 83] on icon "button" at bounding box center [1539, 83] width 11 height 11
click at [1490, 141] on link "Edit quote" at bounding box center [1484, 144] width 144 height 27
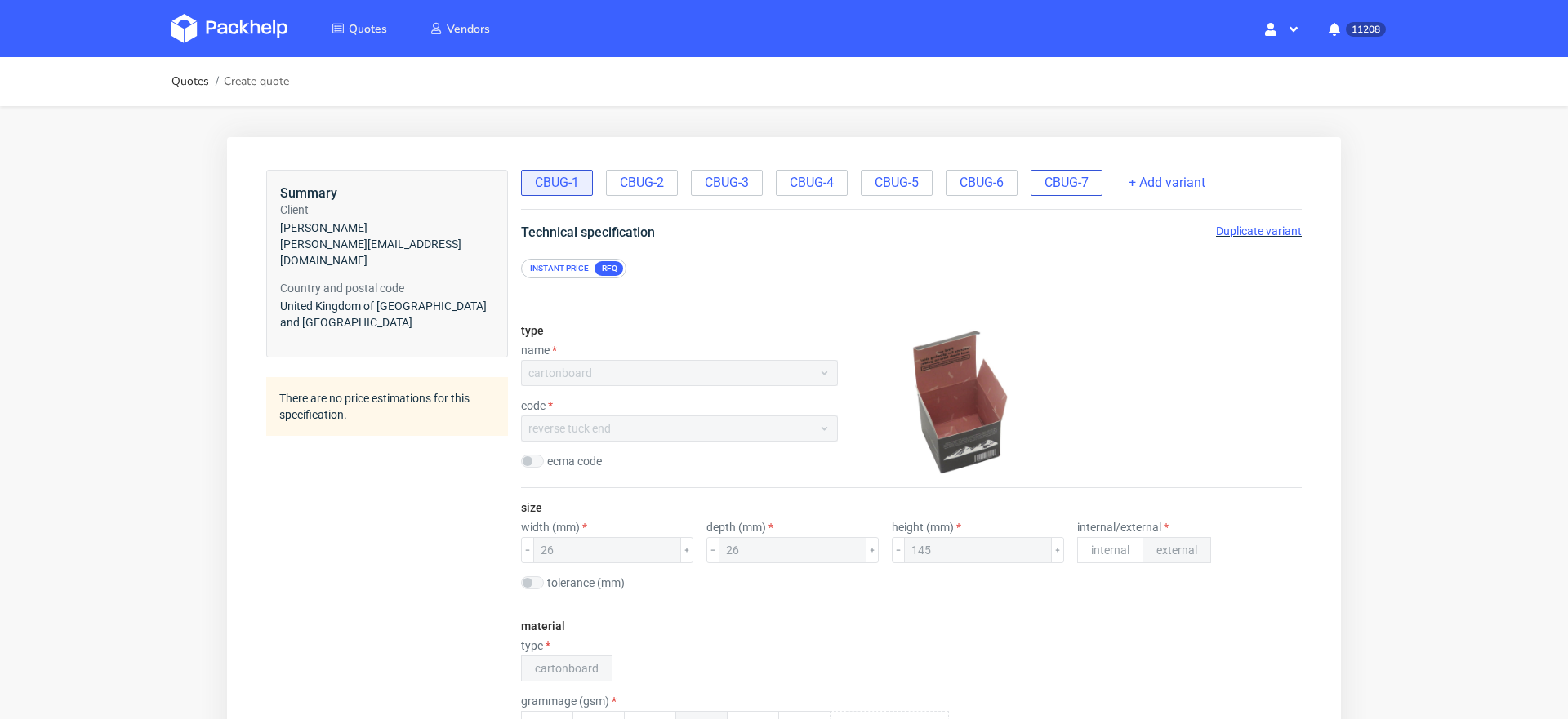
click at [1068, 190] on span "CBUG-7" at bounding box center [1066, 183] width 44 height 18
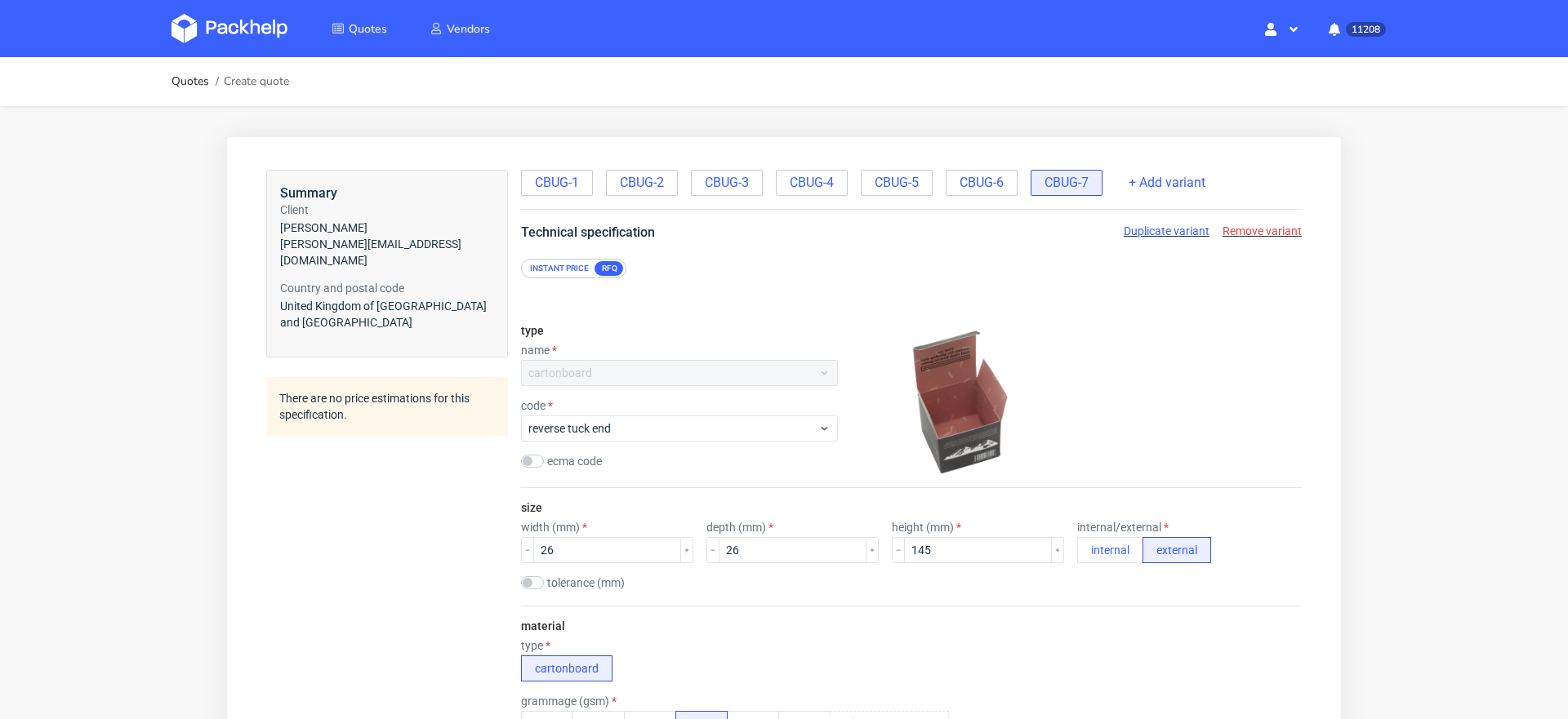
scroll to position [0, 13]
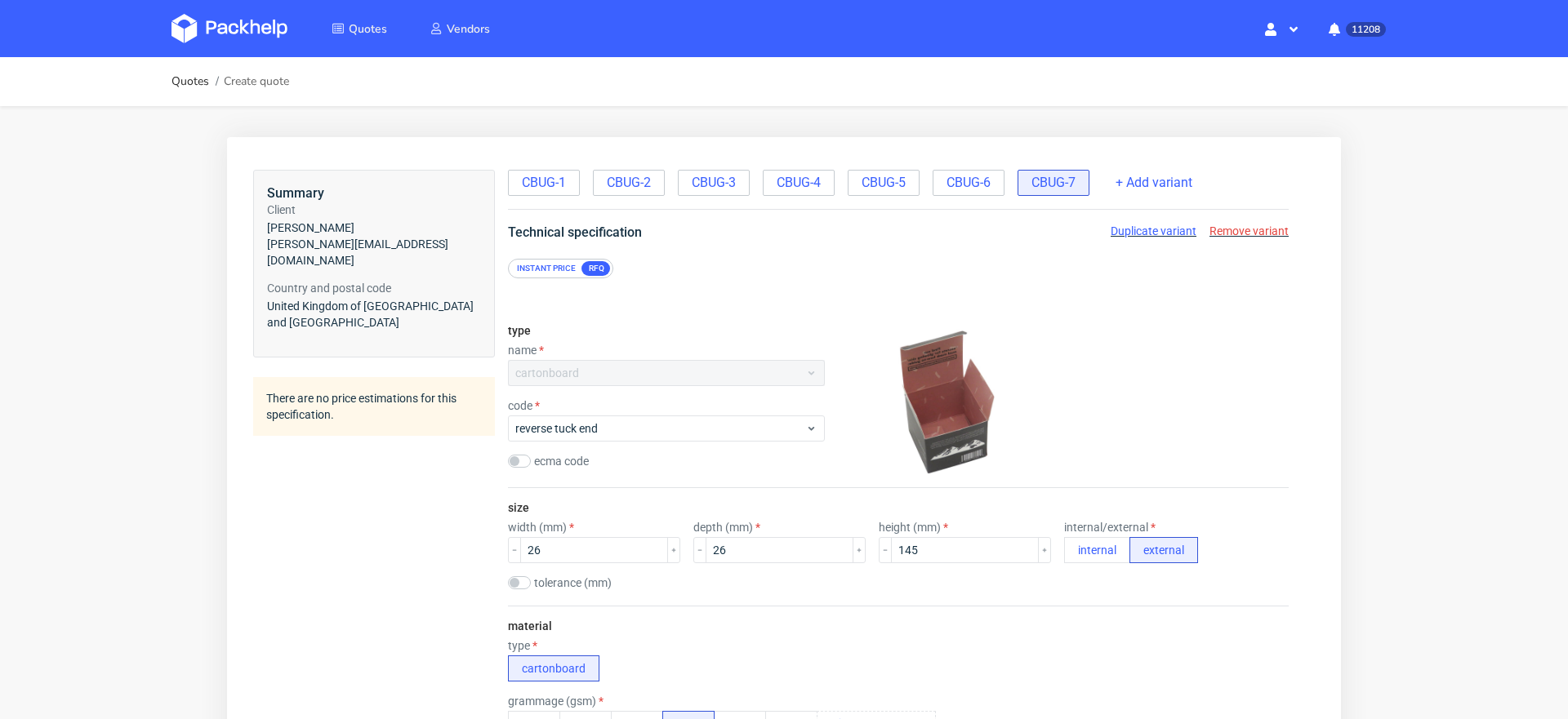
click at [1232, 231] on span "Remove variant" at bounding box center [1249, 231] width 79 height 13
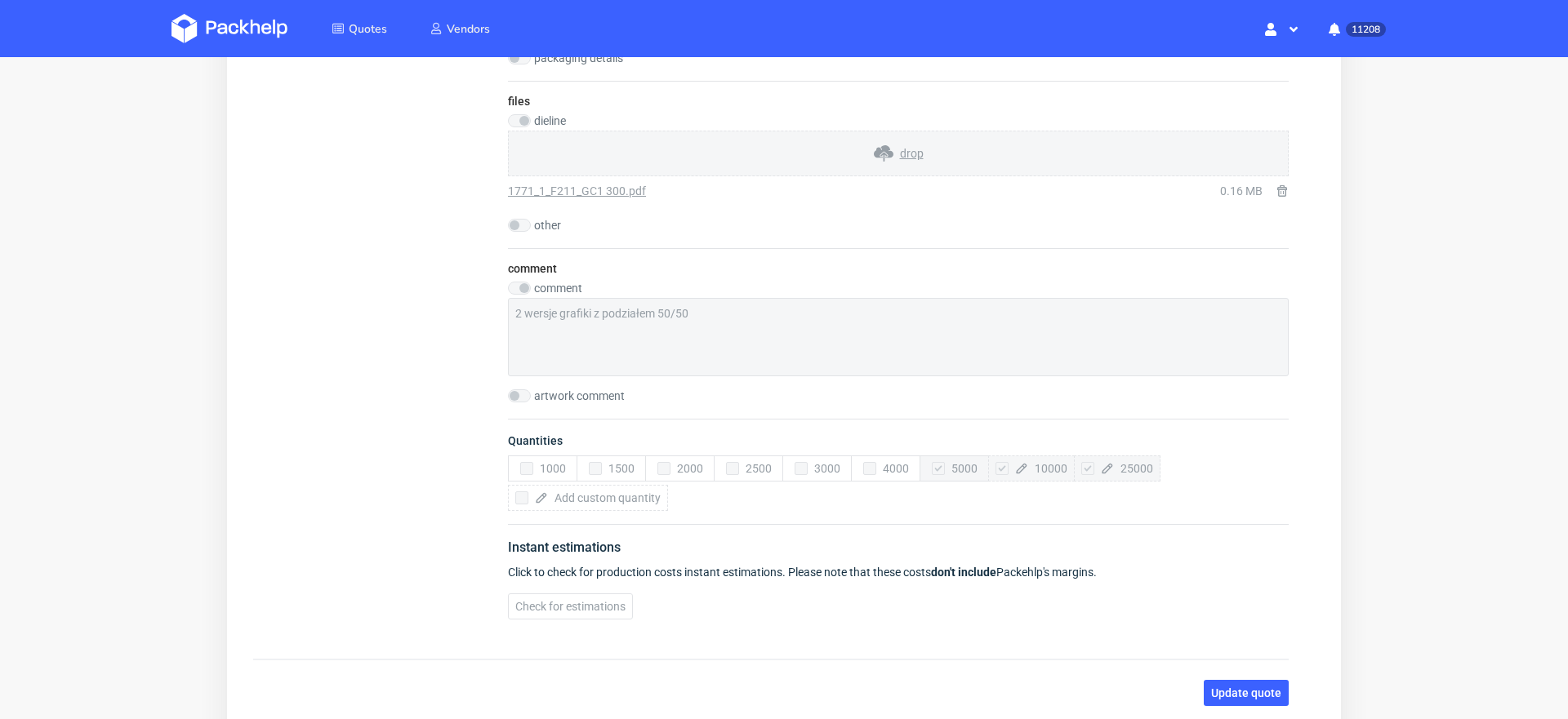
scroll to position [1924, 0]
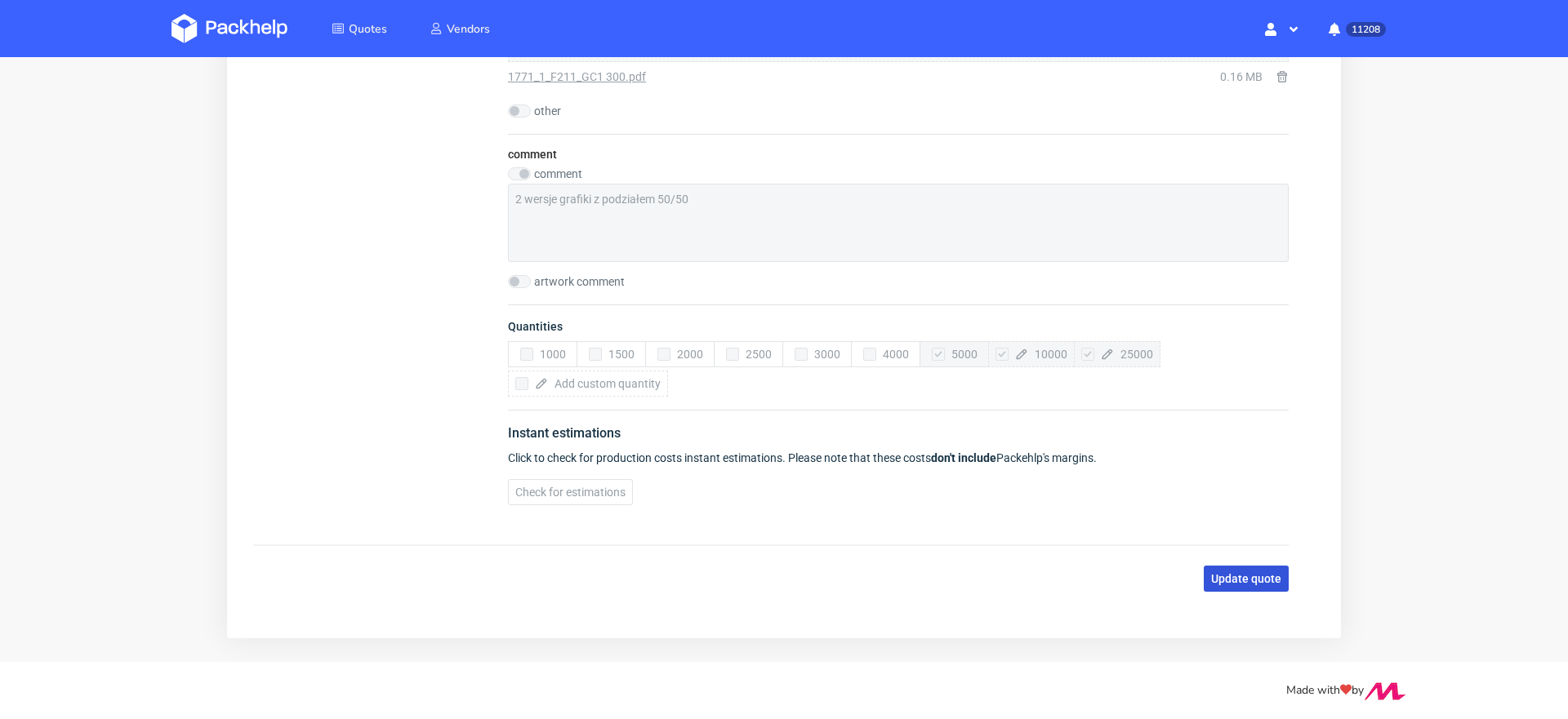
click at [1252, 573] on span "Update quote" at bounding box center [1246, 579] width 71 height 11
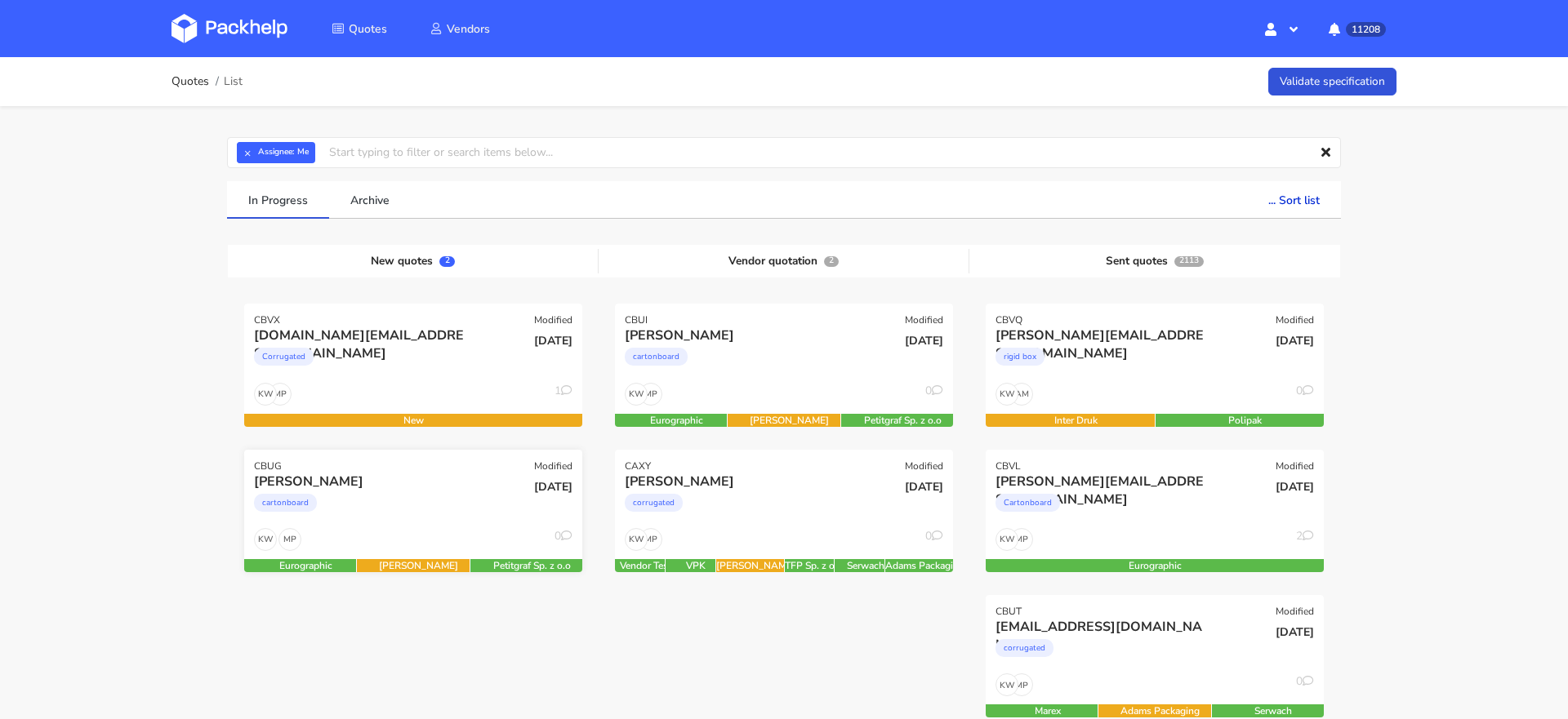
click at [447, 513] on div "cartonboard" at bounding box center [363, 506] width 217 height 33
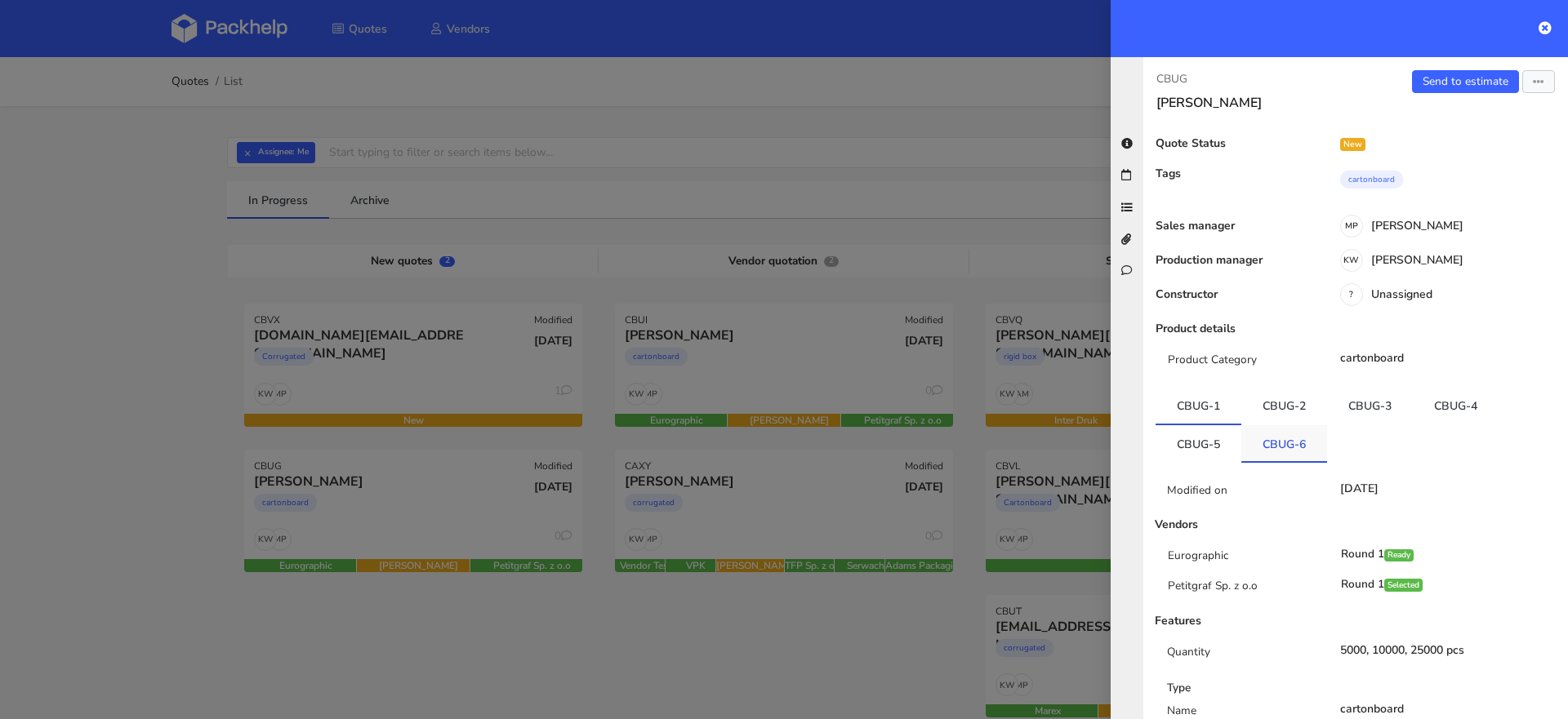
click at [1273, 445] on link "CBUG-6" at bounding box center [1284, 443] width 86 height 36
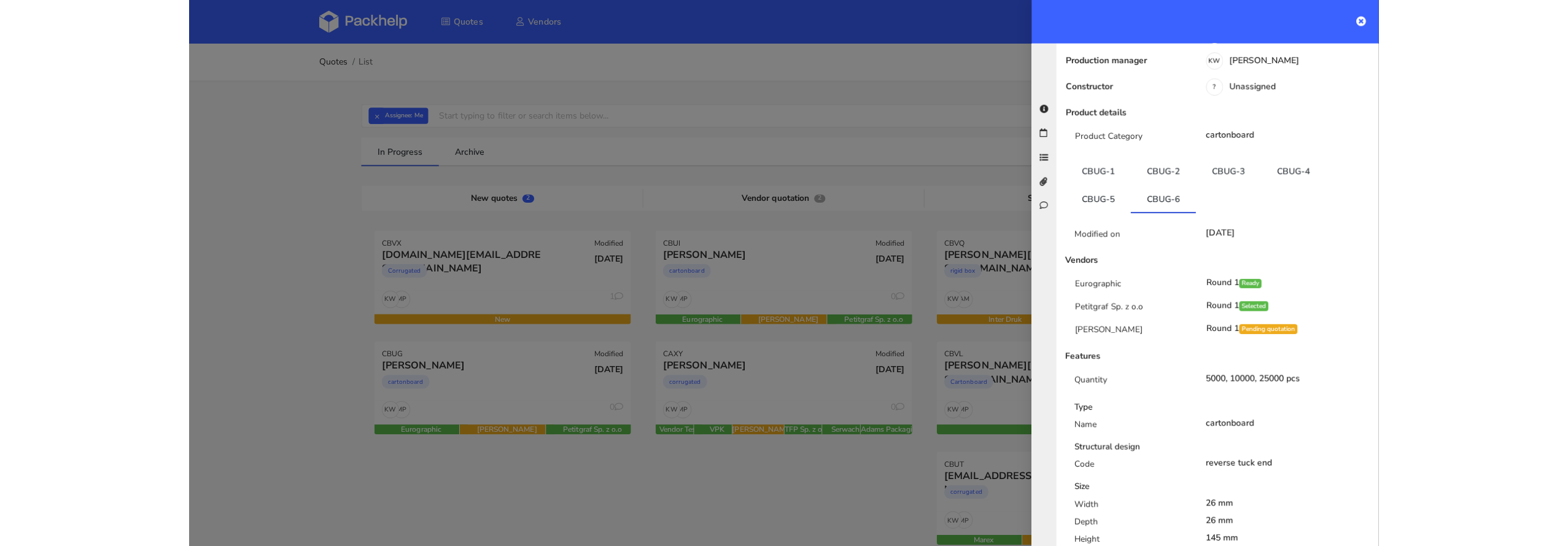
scroll to position [142, 0]
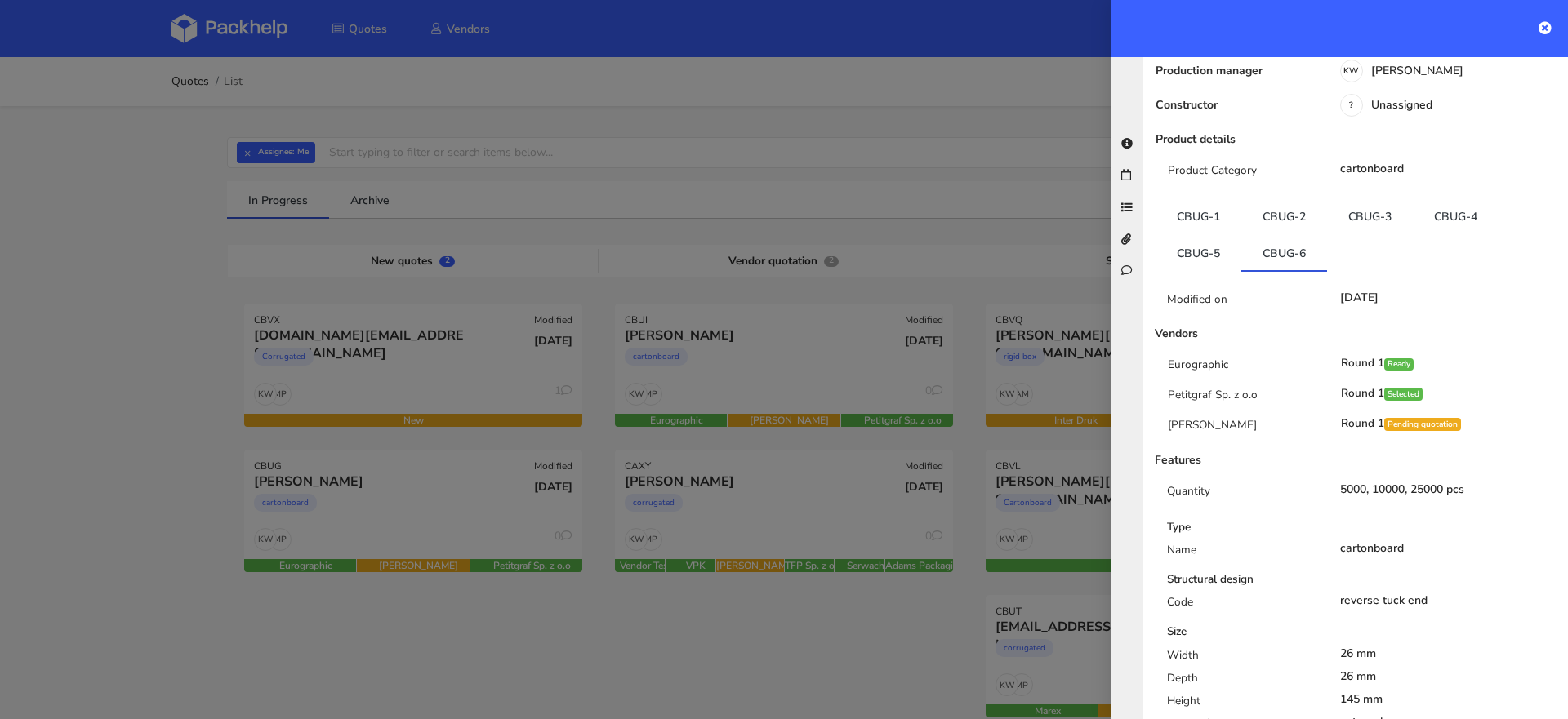
click at [762, 581] on div at bounding box center [784, 360] width 1568 height 719
